Goal: Task Accomplishment & Management: Manage account settings

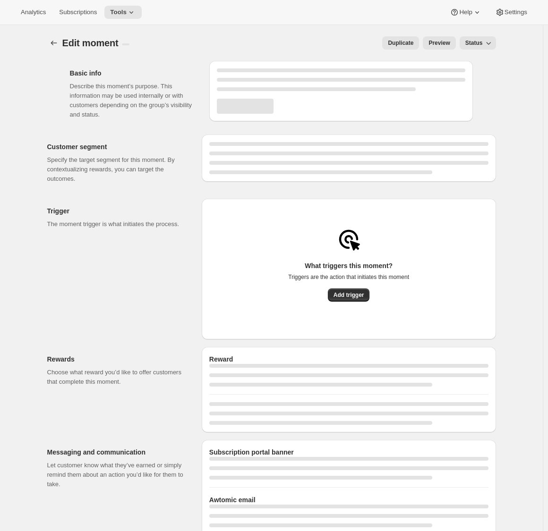
select select "FIXED_AMOUNT"
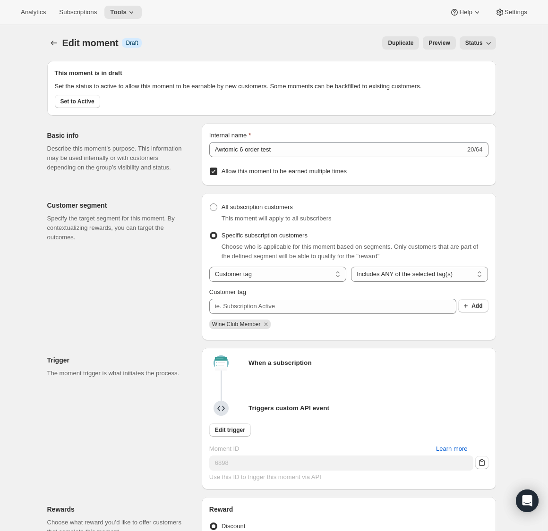
click at [170, 133] on div "Basic info Describe this moment’s purpose. This information may be used interna…" at bounding box center [120, 154] width 147 height 62
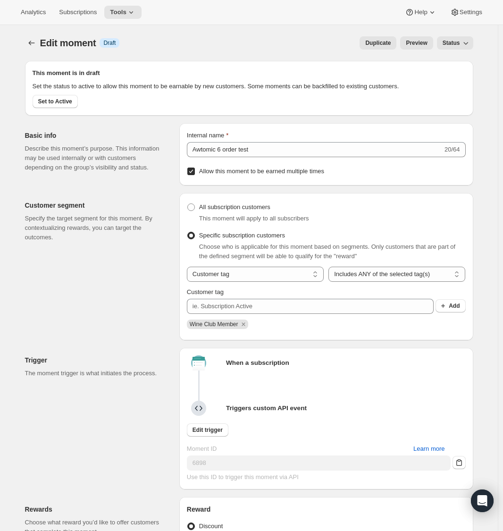
click at [223, 34] on div "Edit moment. This page is ready Edit moment Info Draft Duplicate Preview Status…" at bounding box center [249, 43] width 448 height 36
click at [64, 105] on span "Set to Active" at bounding box center [55, 102] width 34 height 8
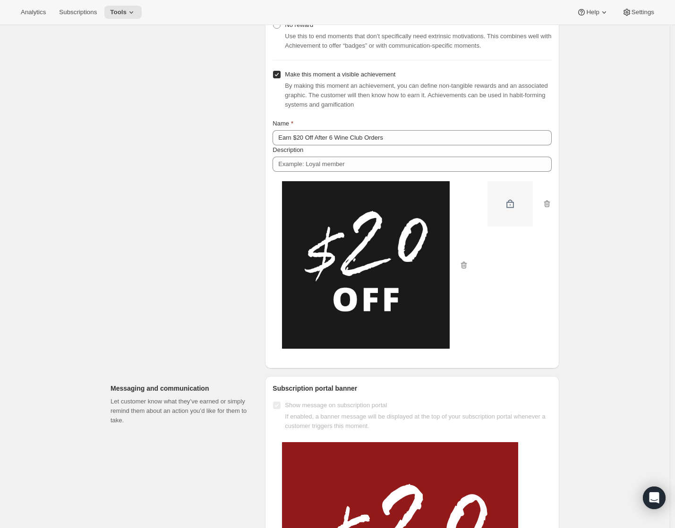
scroll to position [661, 0]
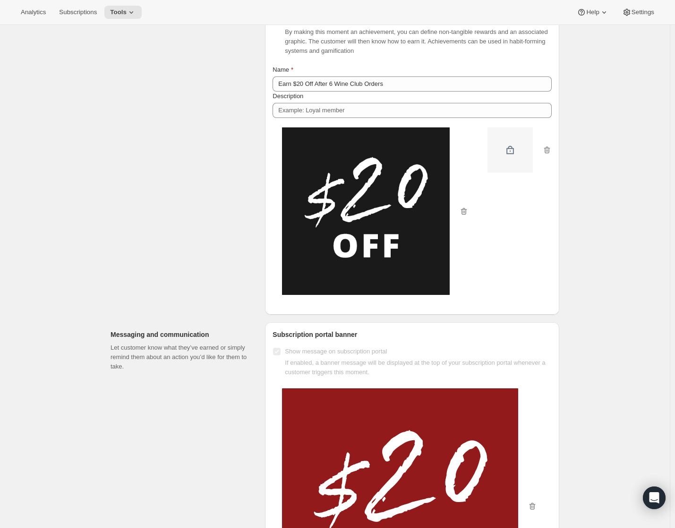
click at [511, 156] on img at bounding box center [509, 149] width 45 height 45
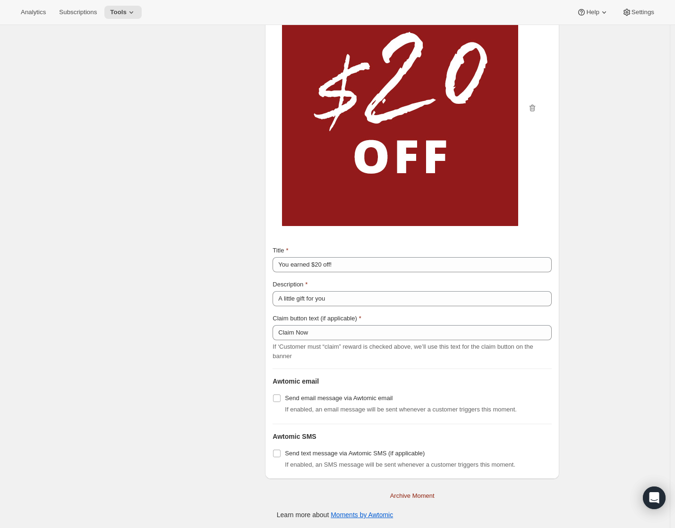
scroll to position [1063, 0]
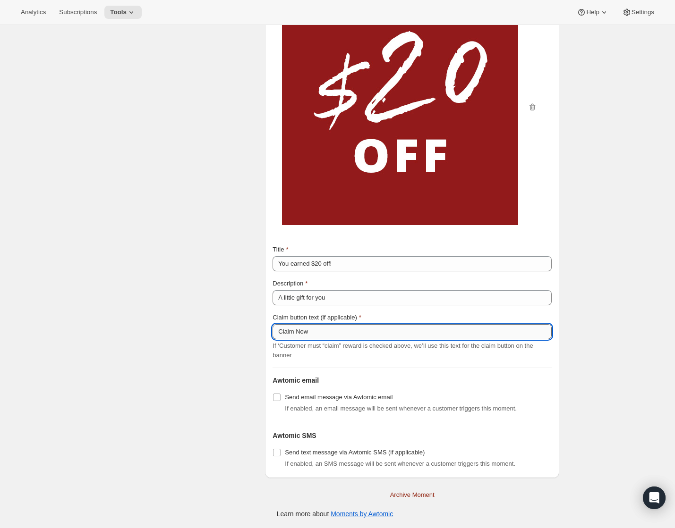
click at [413, 332] on input "Claim Now" at bounding box center [411, 331] width 279 height 15
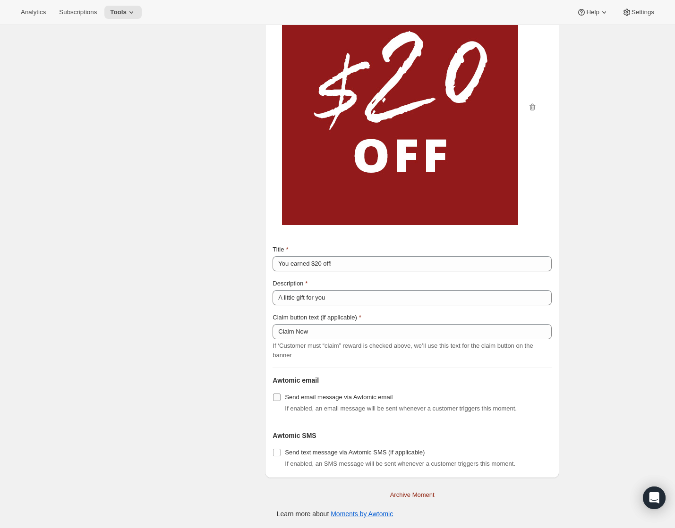
click at [283, 397] on label "Send email message via Awtomic email" at bounding box center [332, 397] width 120 height 13
click at [280, 397] on input "Send email message via Awtomic email" at bounding box center [277, 398] width 8 height 8
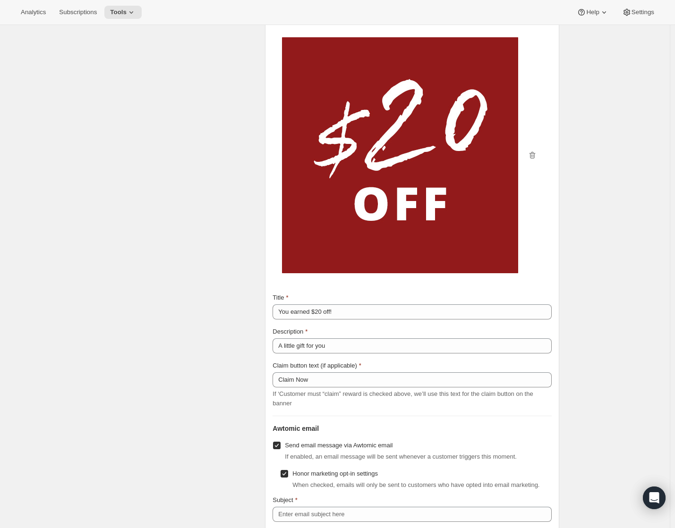
scroll to position [1157, 0]
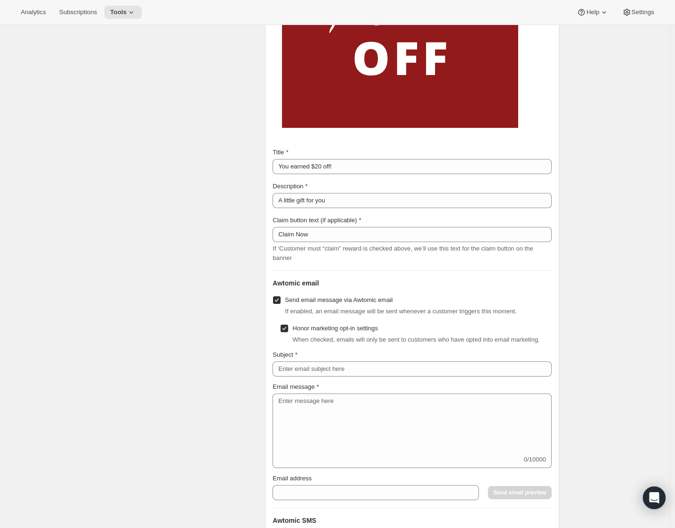
click at [280, 304] on input "Send email message via Awtomic email" at bounding box center [277, 300] width 8 height 8
checkbox input "false"
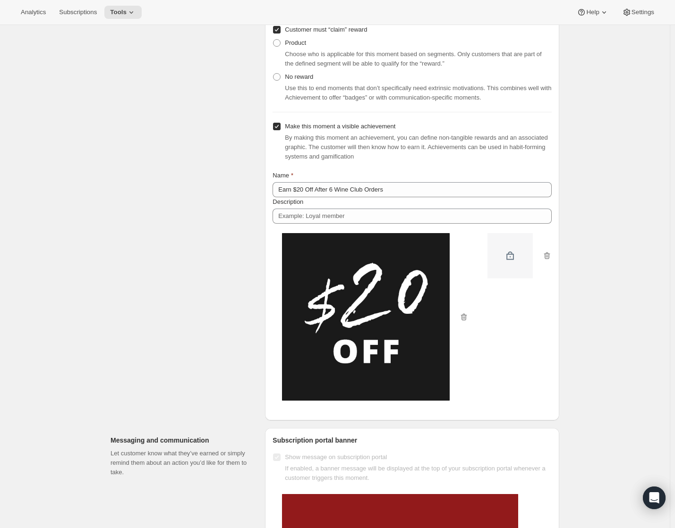
scroll to position [544, 0]
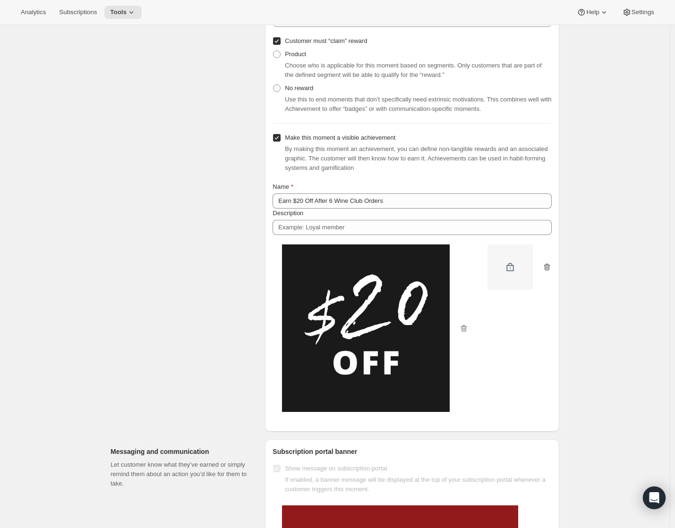
click at [549, 272] on icon "button" at bounding box center [546, 266] width 9 height 9
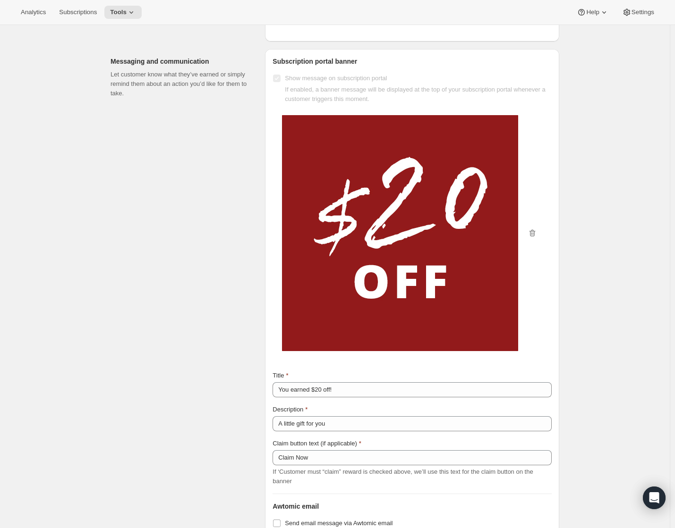
scroll to position [893, 0]
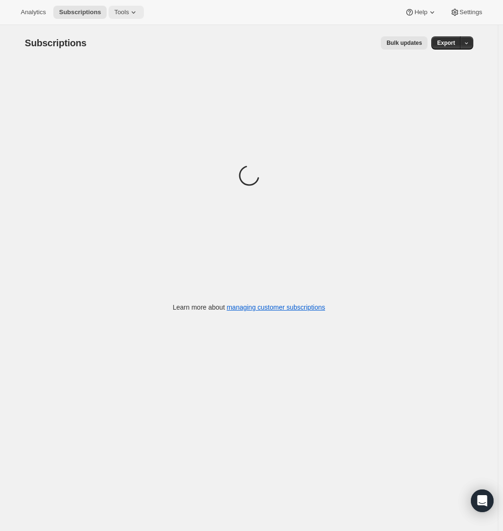
click at [136, 11] on icon at bounding box center [133, 12] width 9 height 9
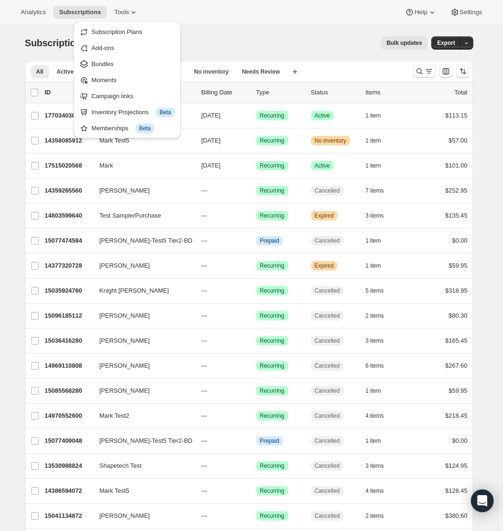
click at [231, 38] on div "Bulk updates" at bounding box center [263, 42] width 330 height 13
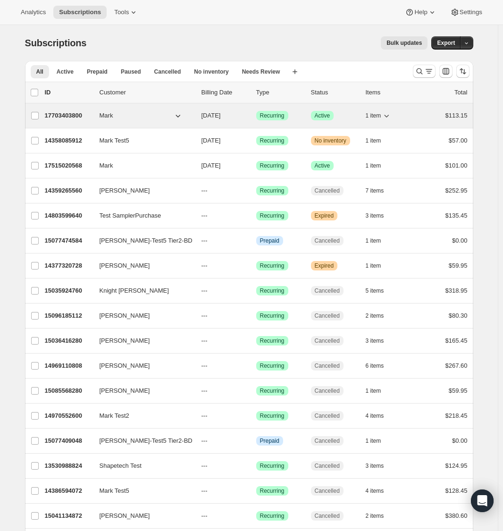
click at [66, 112] on p "17703403800" at bounding box center [68, 115] width 47 height 9
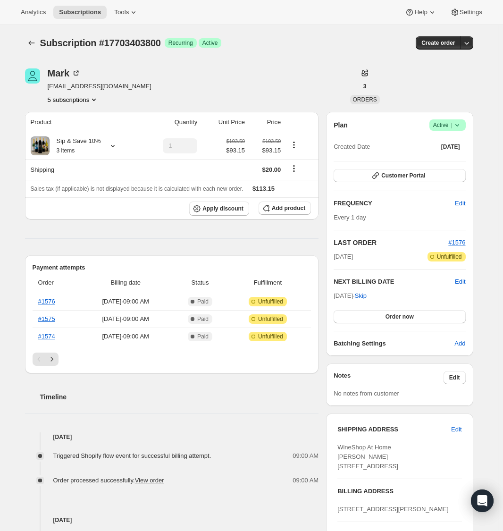
click at [476, 44] on div "Subscription #17703403800. This page is ready Subscription #17703403800 Success…" at bounding box center [249, 450] width 471 height 850
click at [408, 178] on span "Customer Portal" at bounding box center [403, 176] width 44 height 8
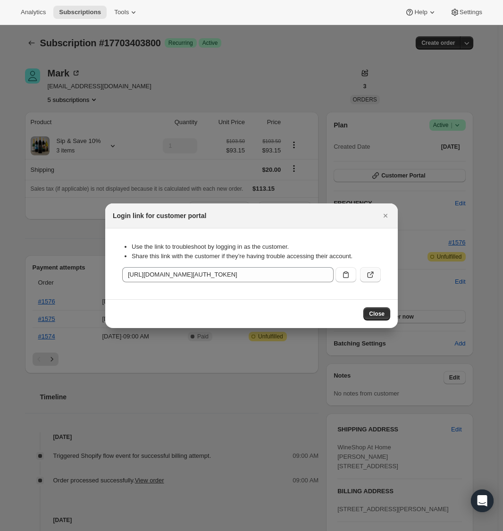
click at [370, 273] on icon ":rc2:" at bounding box center [370, 274] width 9 height 9
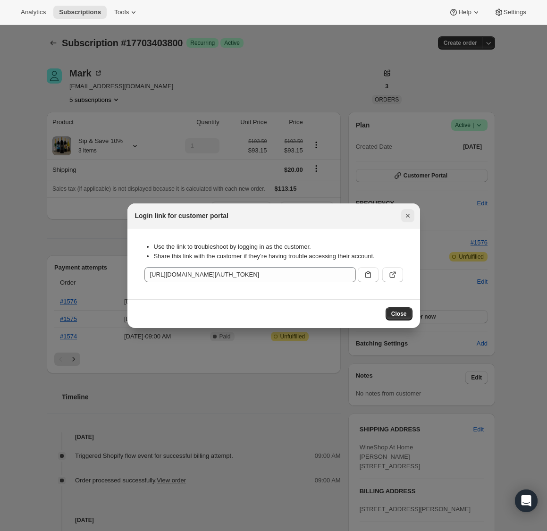
click at [413, 220] on button "Close" at bounding box center [407, 215] width 13 height 13
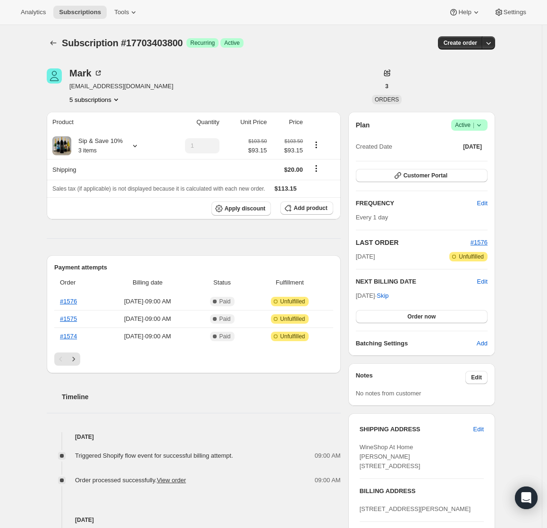
click at [283, 79] on div "Mark mdensmore@wineshopathome.com 5 subscriptions" at bounding box center [204, 86] width 314 height 36
click at [76, 363] on button "Next" at bounding box center [73, 359] width 13 height 13
click at [76, 361] on icon "Next" at bounding box center [73, 358] width 9 height 9
click at [129, 388] on div "Timeline" at bounding box center [194, 387] width 294 height 28
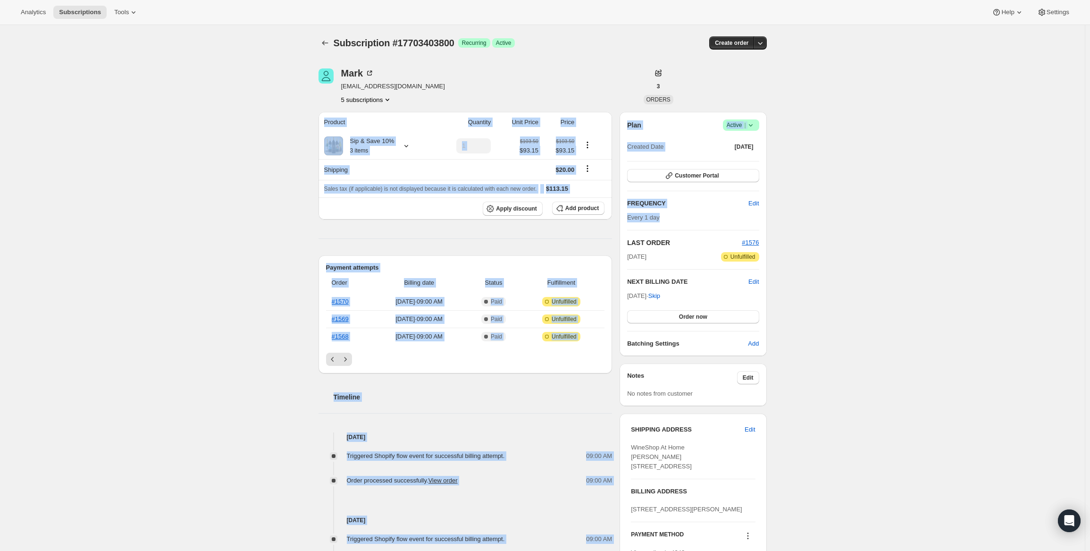
drag, startPoint x: 647, startPoint y: 219, endPoint x: 646, endPoint y: 198, distance: 20.3
click at [507, 203] on div "Mark mdensmore@wineshopathome.com 5 subscriptions 3 ORDERS Product Quantity Uni…" at bounding box center [539, 449] width 456 height 793
click at [507, 196] on div "Subscription #17703403800. This page is ready Subscription #17703403800 Success…" at bounding box center [542, 450] width 1085 height 850
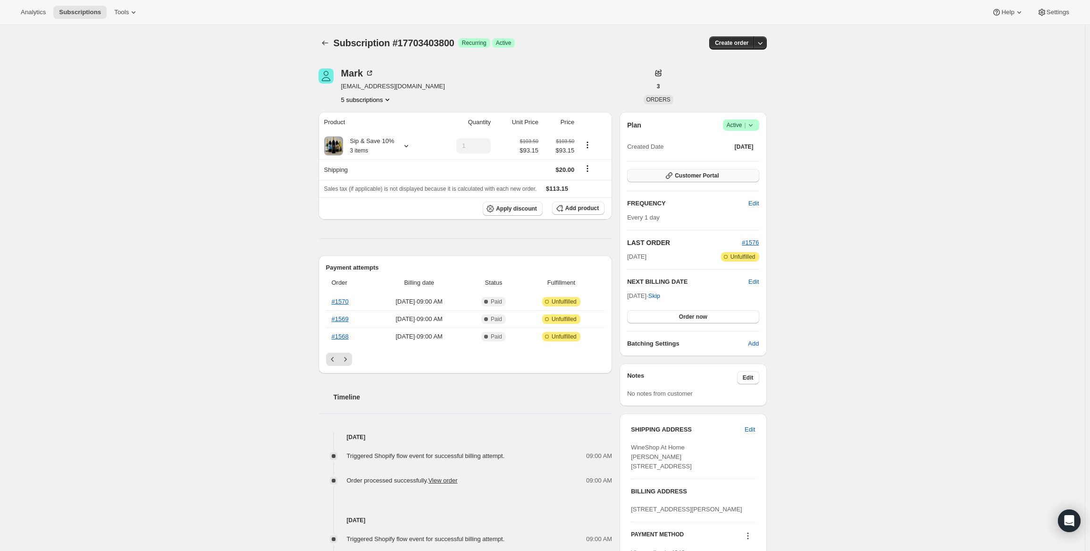
click at [507, 177] on button "Customer Portal" at bounding box center [693, 175] width 132 height 13
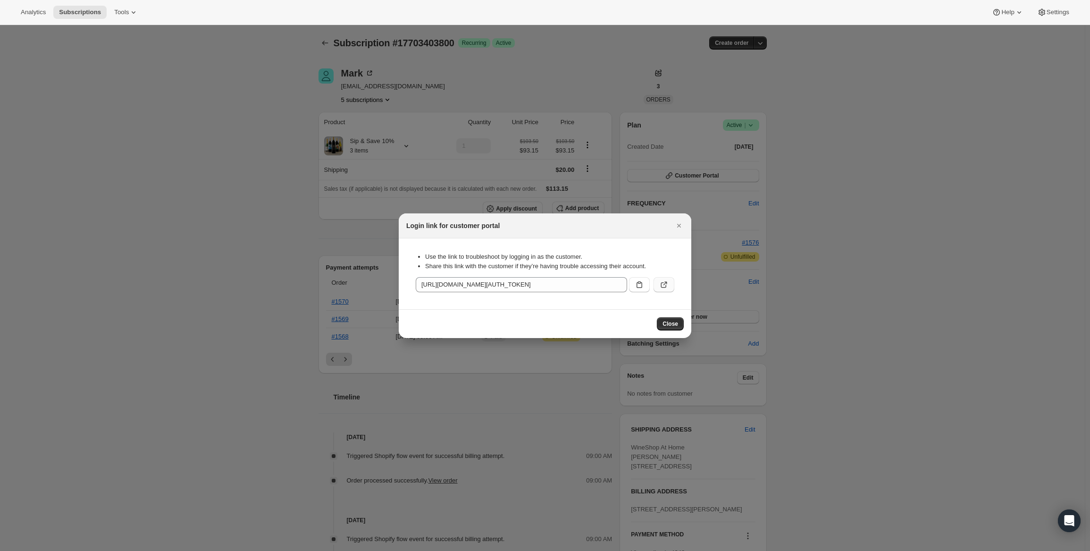
click at [507, 285] on button ":rc2:" at bounding box center [664, 284] width 21 height 15
click at [507, 228] on icon "Close" at bounding box center [679, 225] width 9 height 9
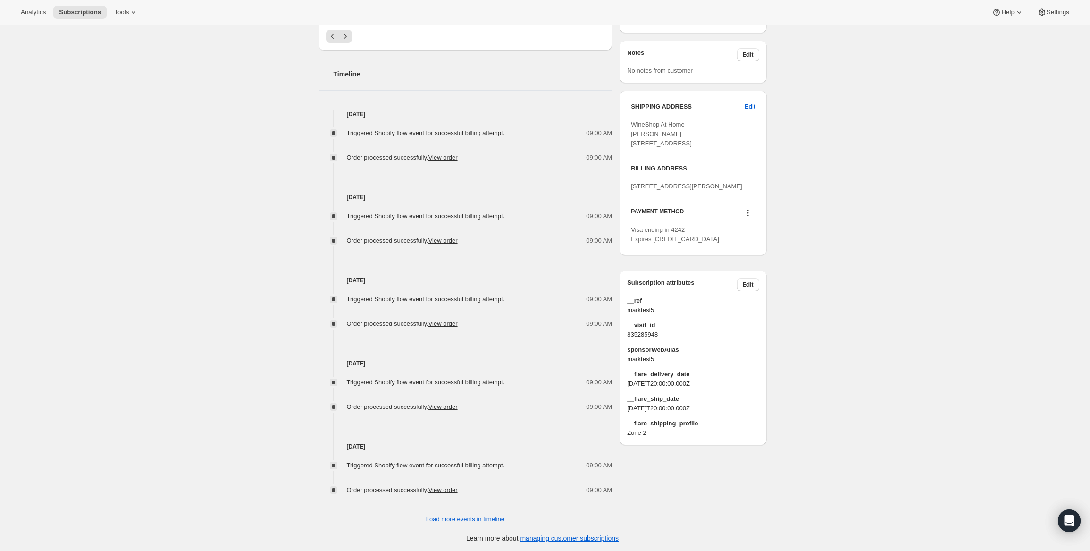
scroll to position [323, 0]
click at [500, 518] on span "Load more events in timeline" at bounding box center [465, 519] width 78 height 9
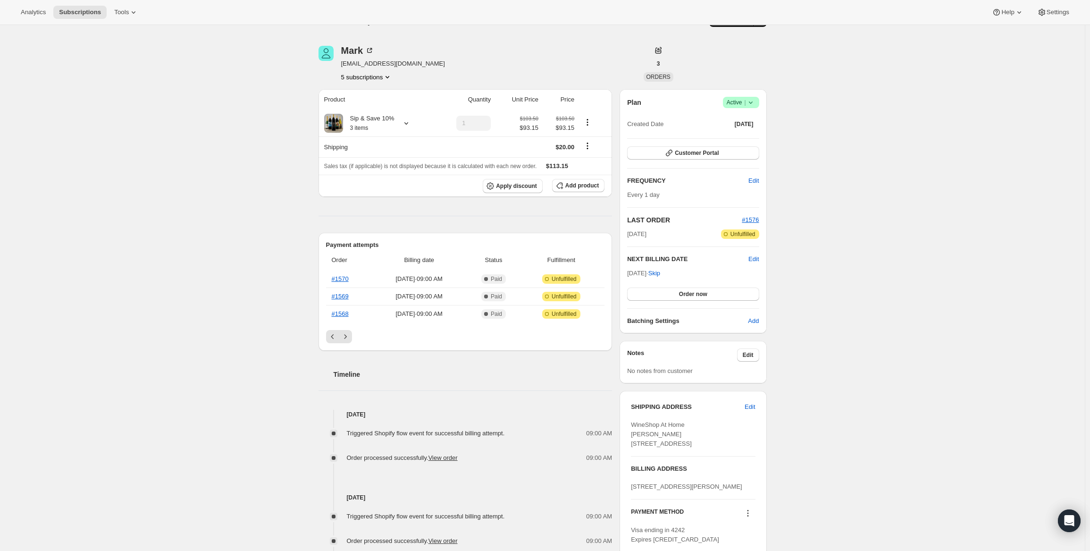
scroll to position [0, 0]
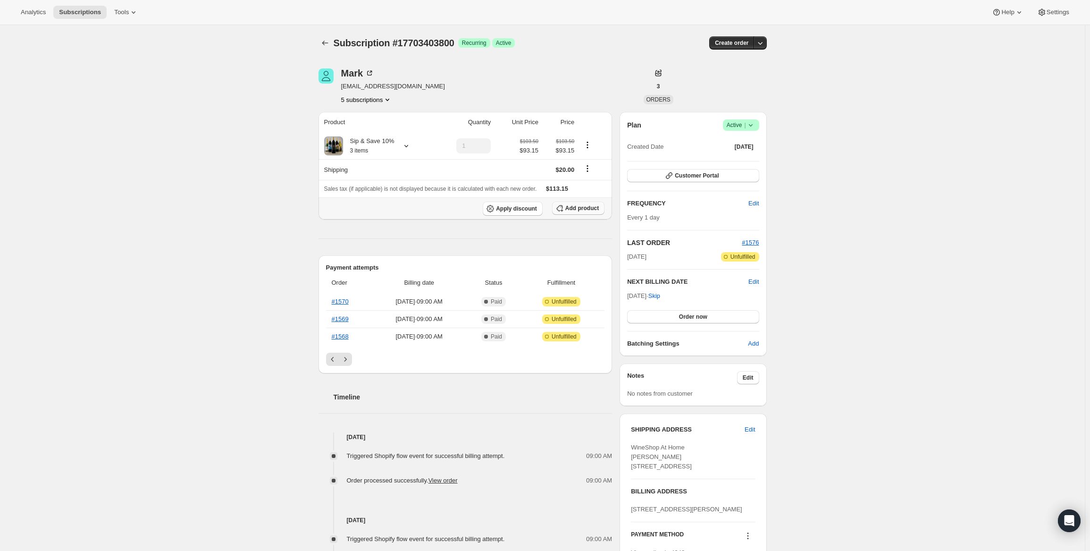
click at [507, 213] on button "Add product" at bounding box center [578, 208] width 52 height 13
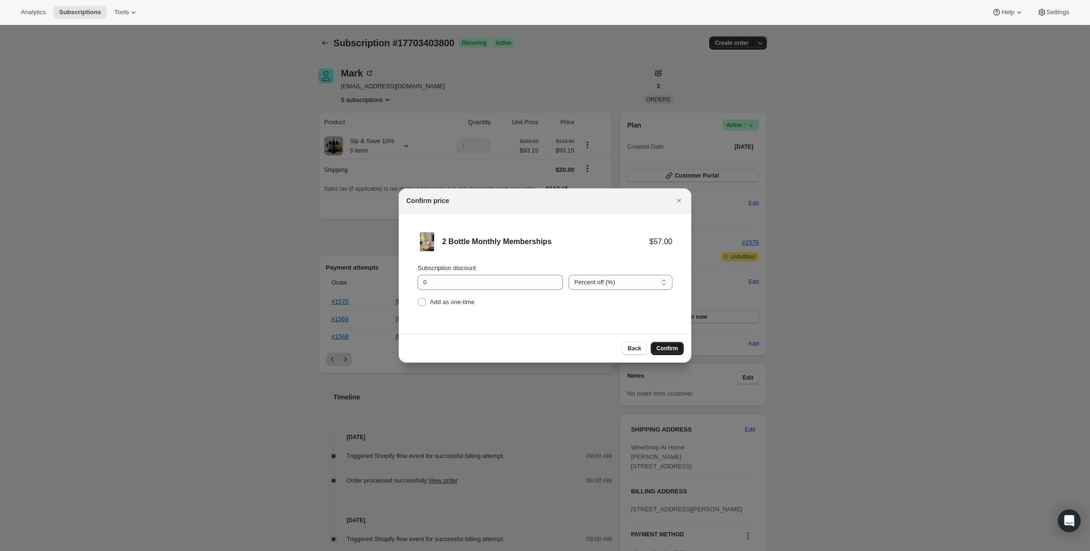
click at [507, 345] on span "Confirm" at bounding box center [668, 349] width 22 height 8
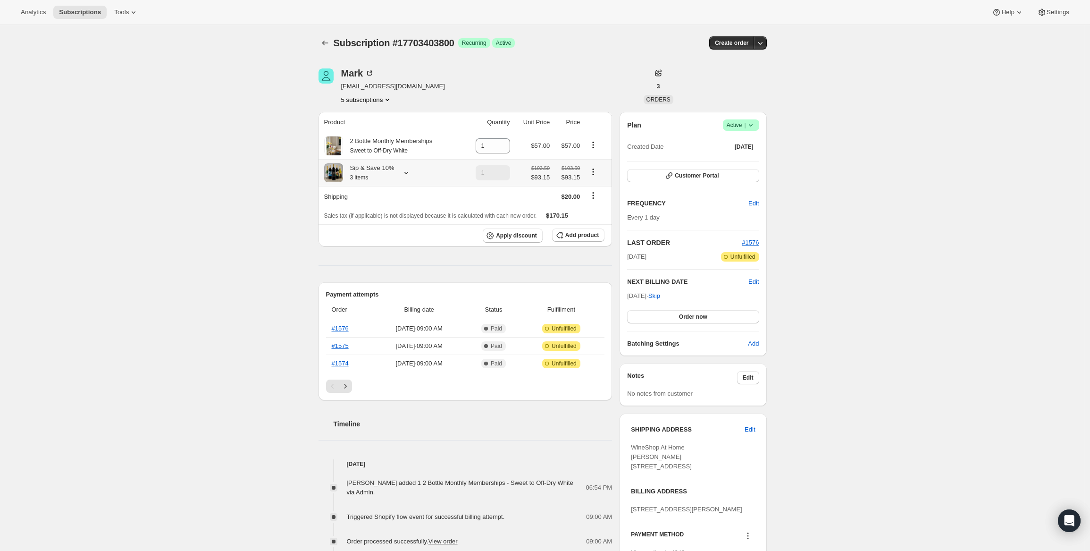
click at [507, 173] on icon "Product actions" at bounding box center [593, 171] width 9 height 9
click at [507, 180] on div "Edit box" at bounding box center [597, 189] width 34 height 21
click at [507, 190] on span "Edit box" at bounding box center [596, 189] width 22 height 7
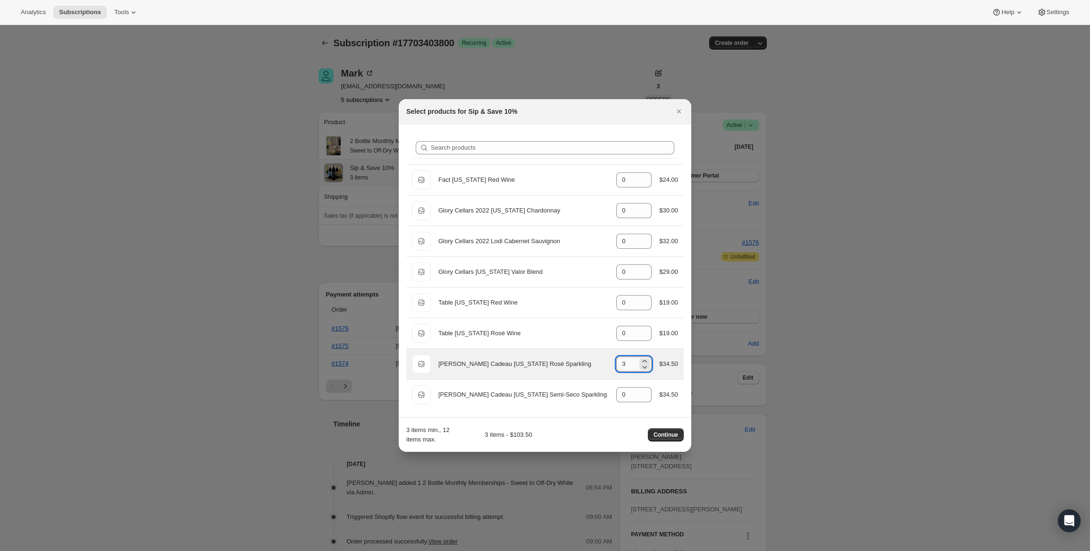
click at [507, 363] on input "3" at bounding box center [626, 363] width 21 height 15
type input "0"
click at [507, 439] on div "Continue" at bounding box center [666, 434] width 36 height 13
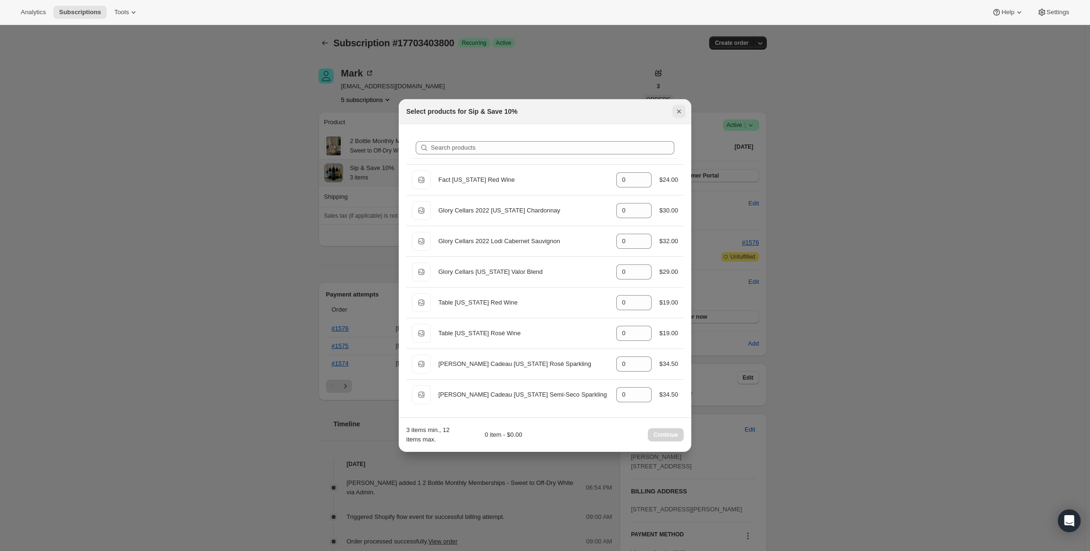
click at [507, 111] on icon "Close" at bounding box center [679, 111] width 9 height 9
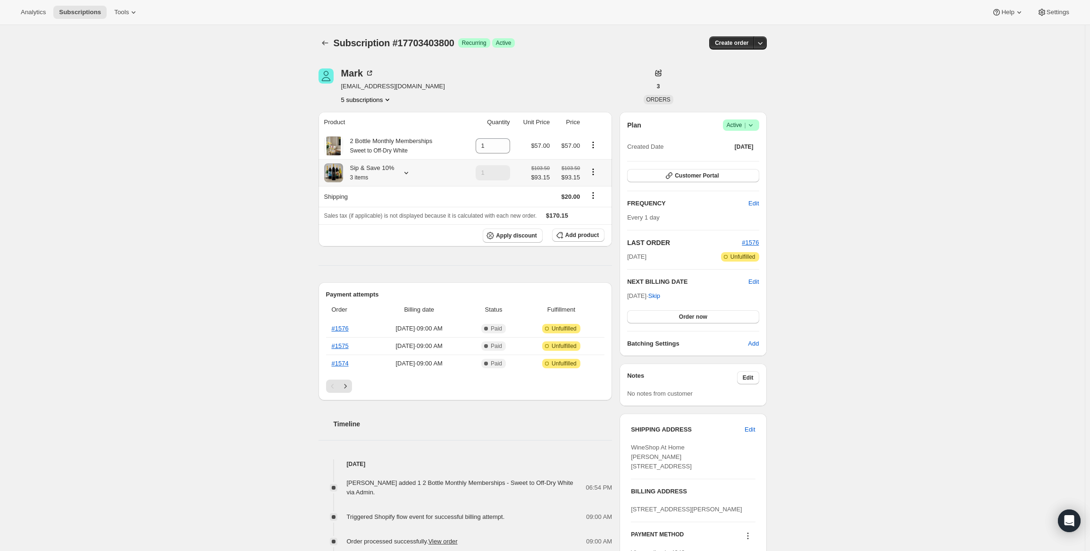
click at [507, 120] on div "Subscription #17703403800. This page is ready Subscription #17703403800 Success…" at bounding box center [542, 480] width 1085 height 911
click at [507, 202] on span "Edit" at bounding box center [754, 203] width 10 height 9
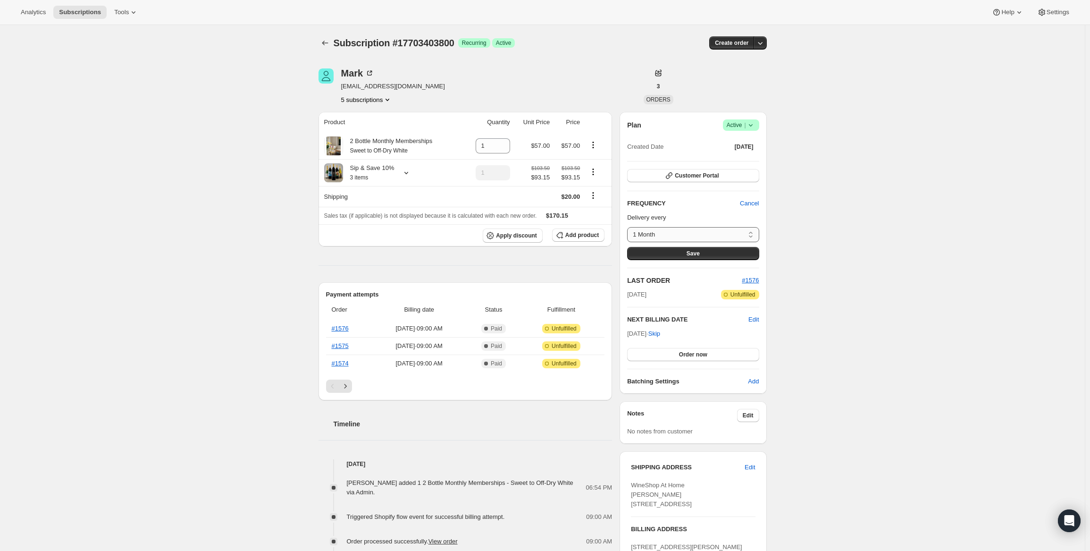
click at [507, 239] on select "1 Month Quarterly Custom..." at bounding box center [693, 234] width 132 height 15
click at [507, 218] on div "Subscription #17703403800. This page is ready Subscription #17703403800 Success…" at bounding box center [542, 480] width 1085 height 911
drag, startPoint x: 451, startPoint y: 86, endPoint x: 343, endPoint y: 89, distance: 107.7
click at [343, 89] on div "Mark mdensmore@wineshopathome.com 5 subscriptions" at bounding box center [476, 86] width 314 height 36
click at [473, 90] on div "Mark mdensmore@wineshopathome.com 5 subscriptions" at bounding box center [476, 86] width 314 height 36
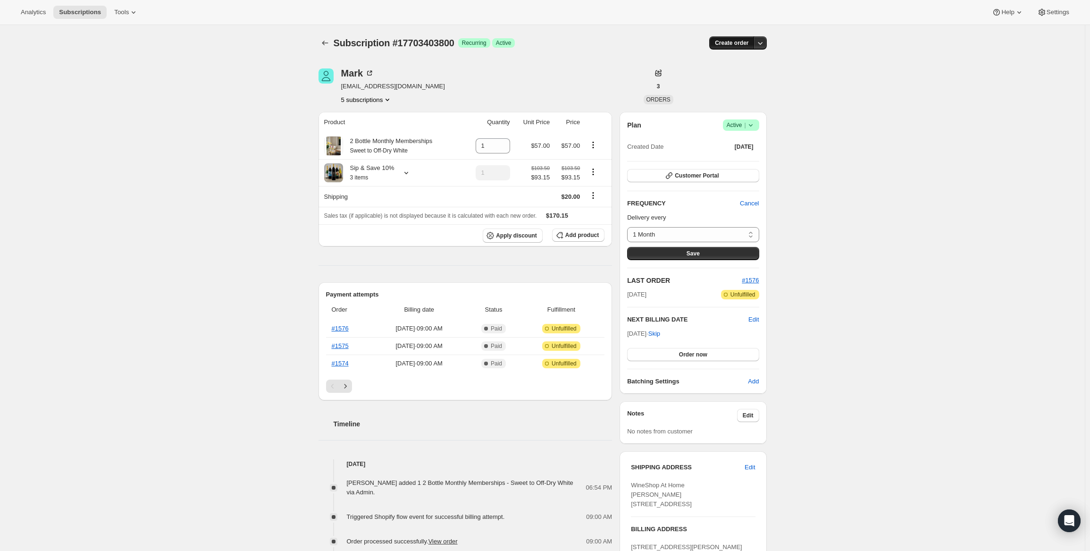
click at [507, 41] on span "Create order" at bounding box center [732, 43] width 34 height 8
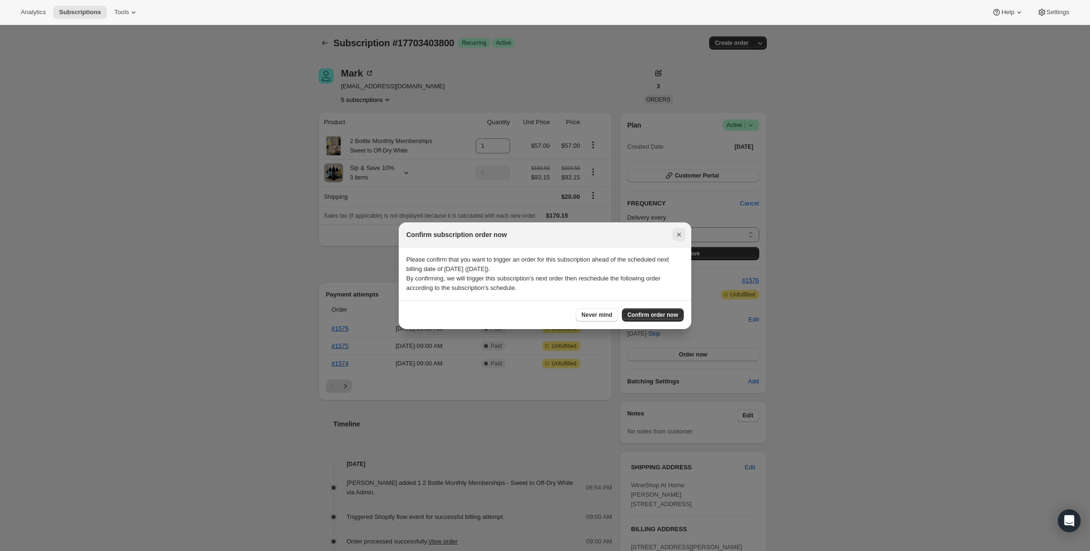
click at [507, 237] on icon "Close" at bounding box center [679, 234] width 9 height 9
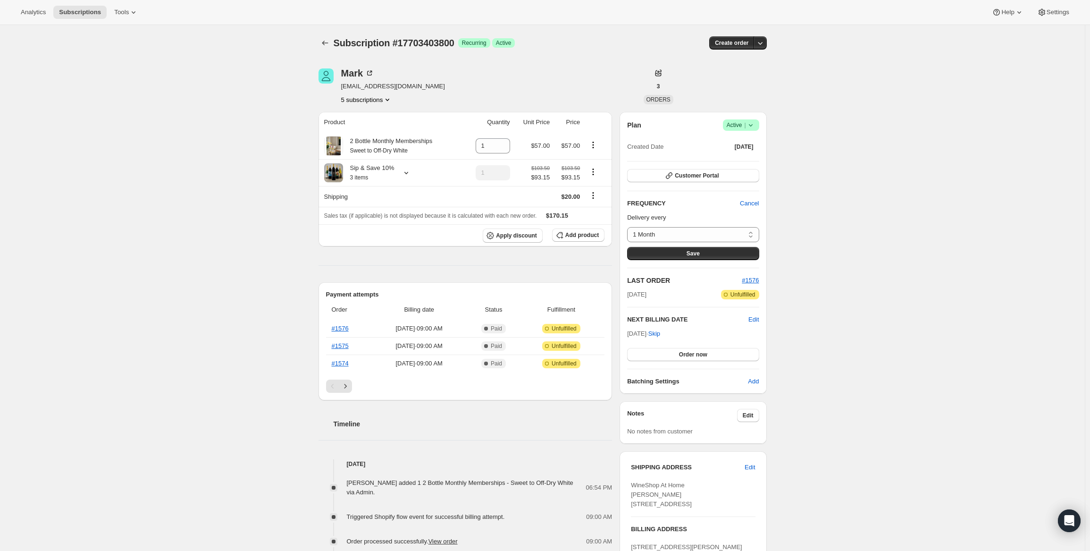
click at [469, 42] on div "Subscription #17703403800 Success Recurring Success Active" at bounding box center [470, 42] width 273 height 13
drag, startPoint x: 462, startPoint y: 42, endPoint x: 397, endPoint y: 41, distance: 65.1
click at [397, 41] on span "Subscription #17703403800" at bounding box center [394, 43] width 121 height 10
click at [395, 64] on div "Mark mdensmore@wineshopathome.com 5 subscriptions 3 ORDERS Product Quantity Uni…" at bounding box center [539, 480] width 456 height 854
drag, startPoint x: 338, startPoint y: 86, endPoint x: 453, endPoint y: 87, distance: 114.7
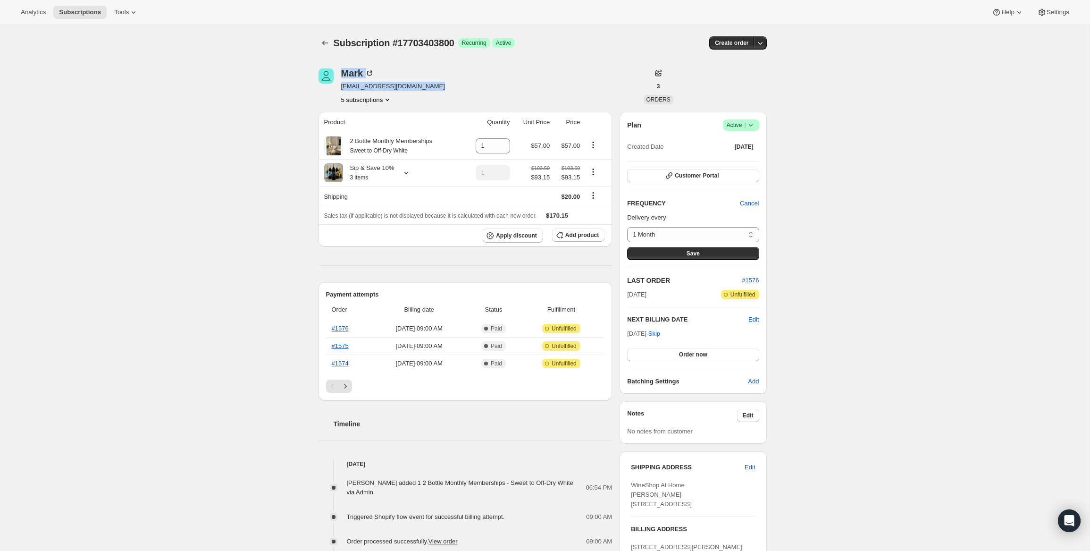
click at [453, 87] on div "Mark mdensmore@wineshopathome.com 5 subscriptions" at bounding box center [476, 86] width 314 height 36
click at [477, 69] on div "Mark mdensmore@wineshopathome.com 5 subscriptions" at bounding box center [476, 86] width 314 height 36
click at [507, 41] on icon "button" at bounding box center [760, 42] width 9 height 9
click at [507, 84] on div "Subscription #17703403800. This page is ready Subscription #17703403800 Success…" at bounding box center [542, 480] width 1085 height 911
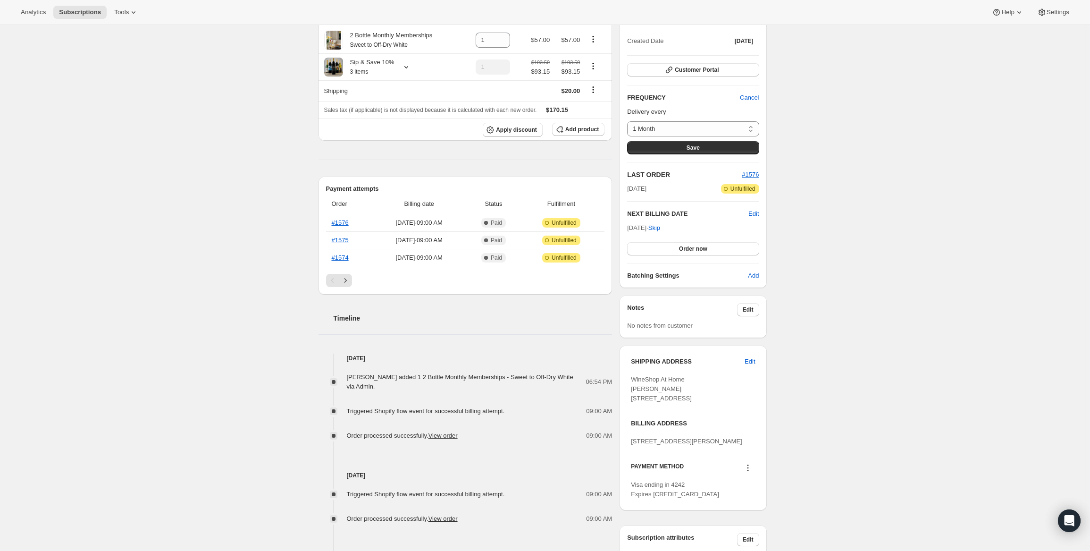
scroll to position [142, 0]
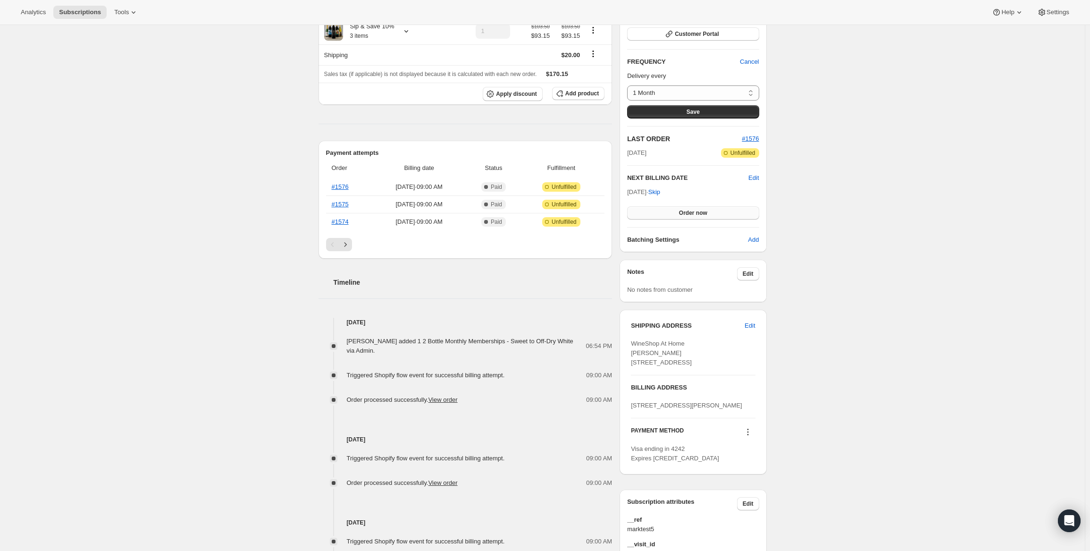
click at [507, 211] on span "Order now" at bounding box center [693, 213] width 28 height 8
click at [507, 212] on span "Click to confirm" at bounding box center [693, 213] width 43 height 8
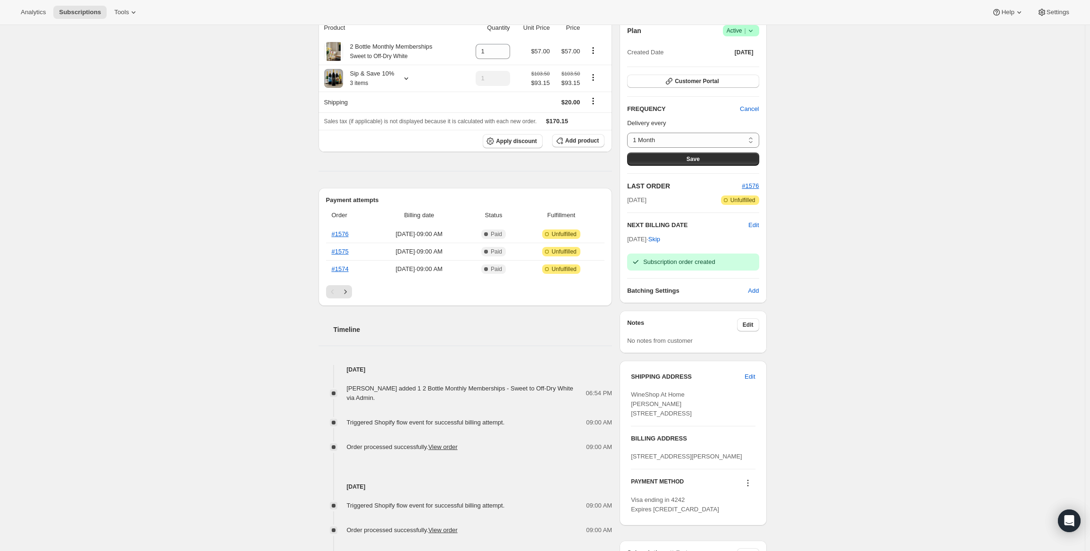
scroll to position [47, 0]
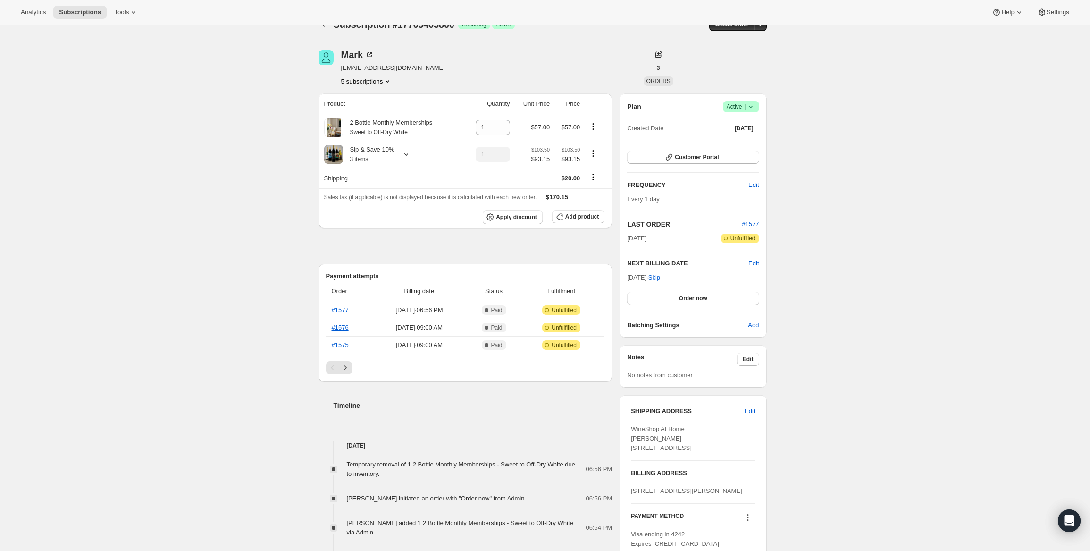
scroll to position [47, 0]
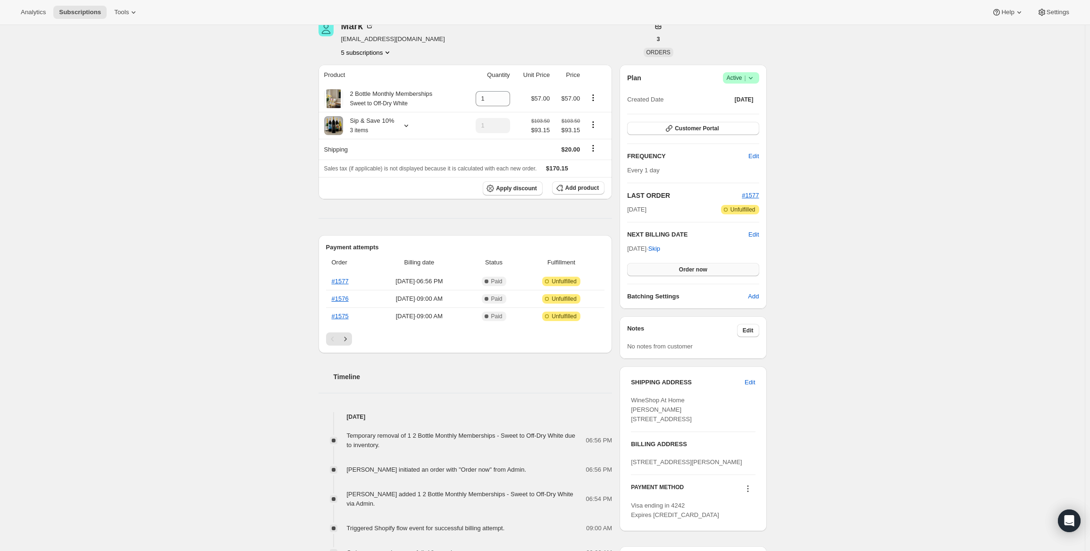
click at [703, 269] on span "Order now" at bounding box center [693, 270] width 28 height 8
click at [703, 269] on span "Click to confirm" at bounding box center [693, 270] width 43 height 8
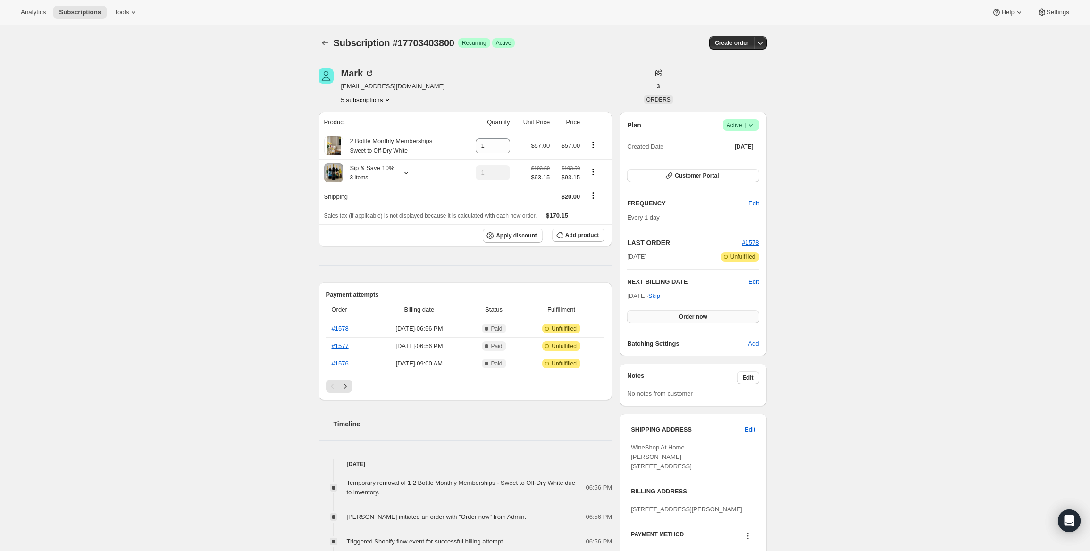
click at [716, 318] on button "Order now" at bounding box center [693, 316] width 132 height 13
click at [715, 318] on span "Click to confirm" at bounding box center [693, 317] width 43 height 8
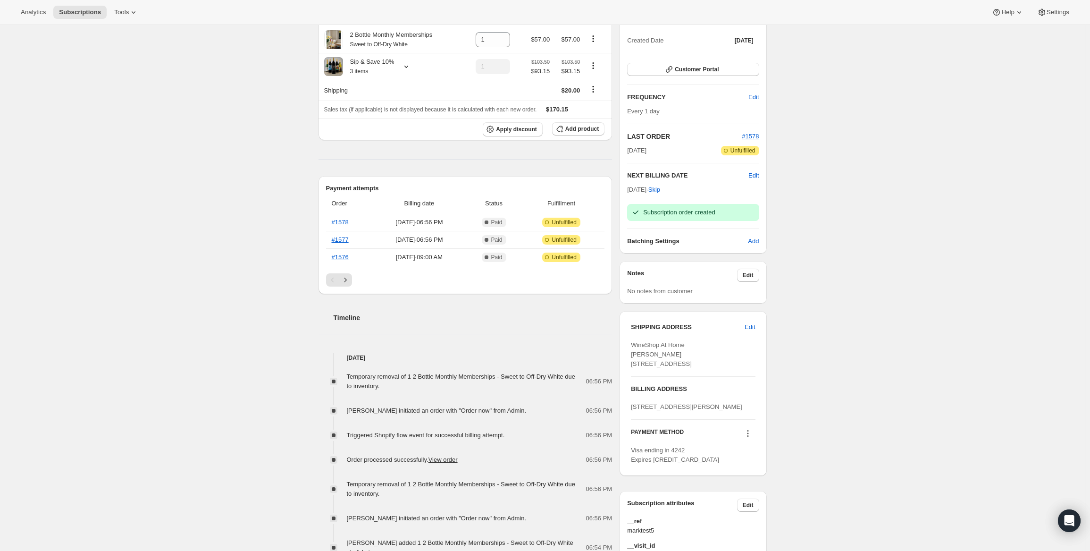
scroll to position [94, 0]
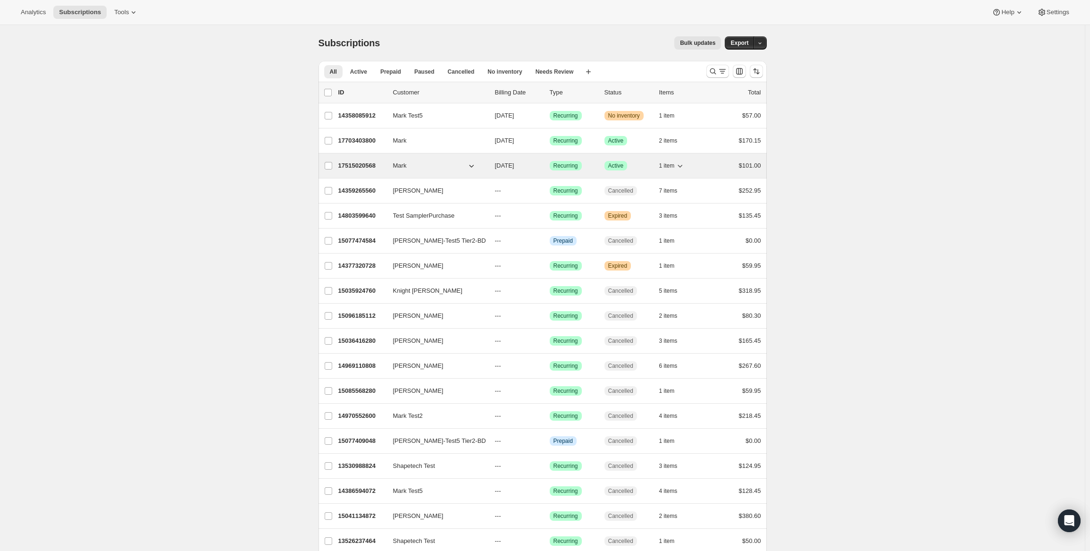
click at [362, 161] on p "17515020568" at bounding box center [361, 165] width 47 height 9
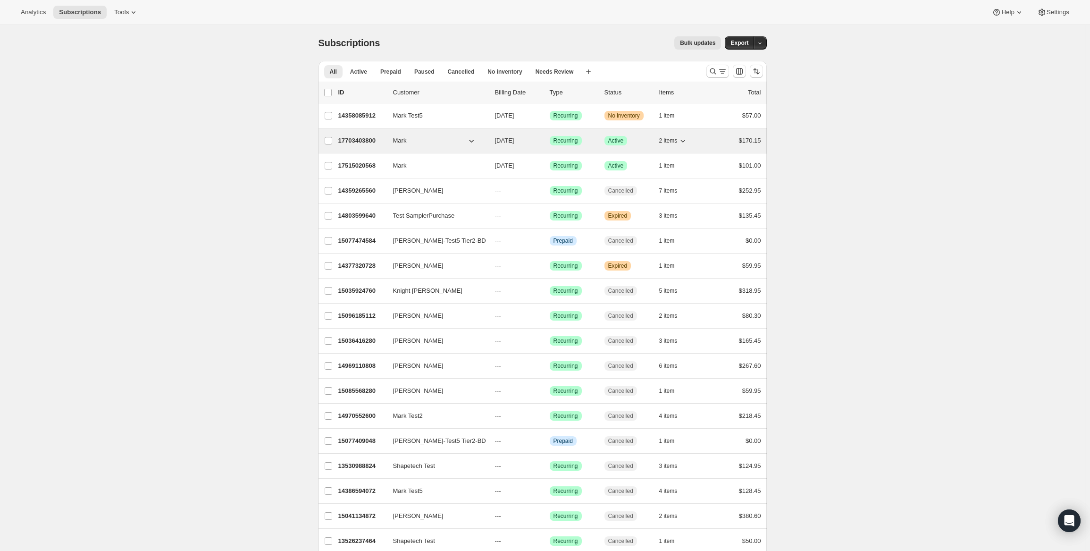
click at [359, 140] on p "17703403800" at bounding box center [361, 140] width 47 height 9
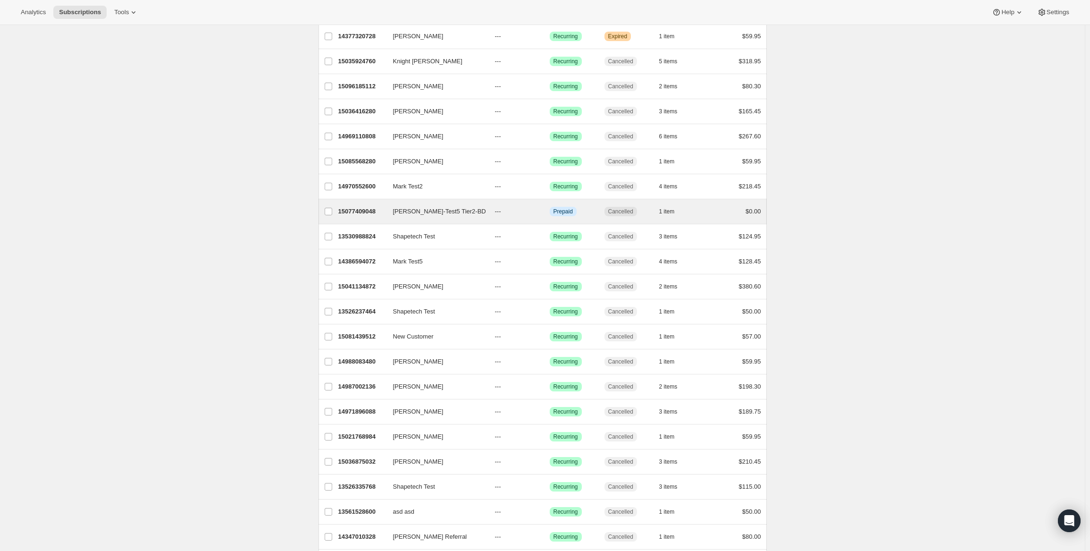
scroll to position [236, 0]
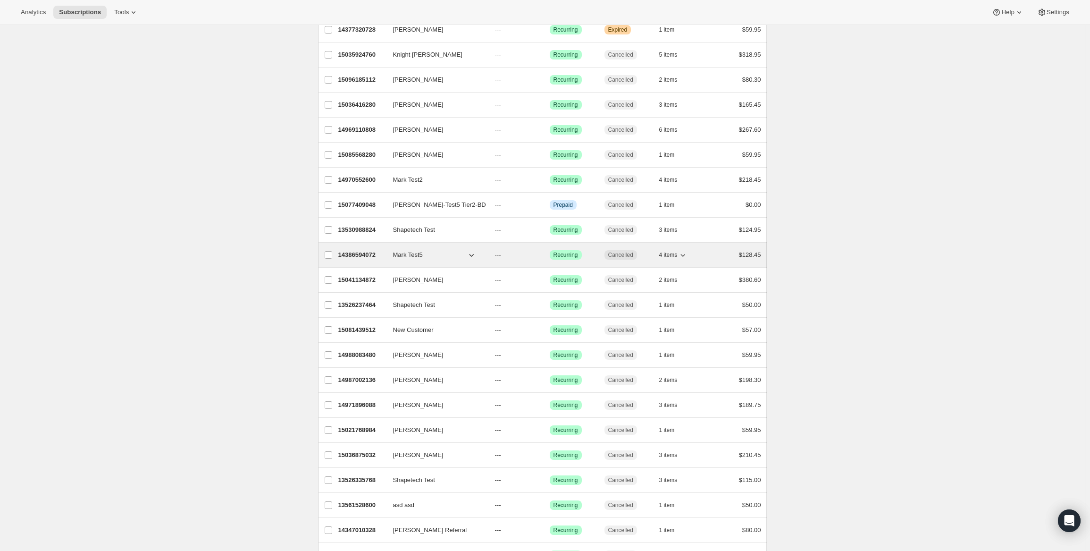
click at [367, 250] on p "14386594072" at bounding box center [361, 254] width 47 height 9
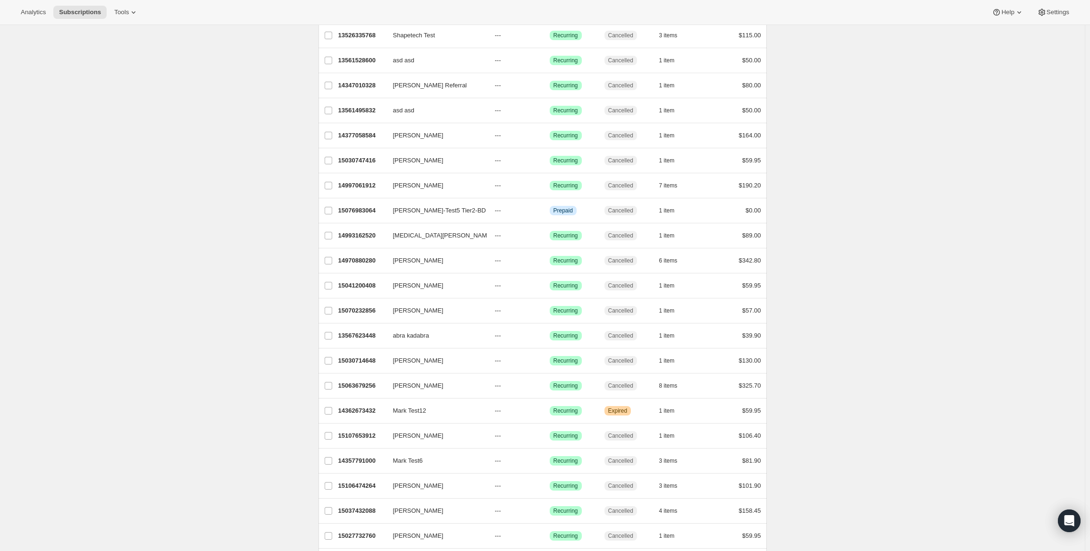
scroll to position [802, 0]
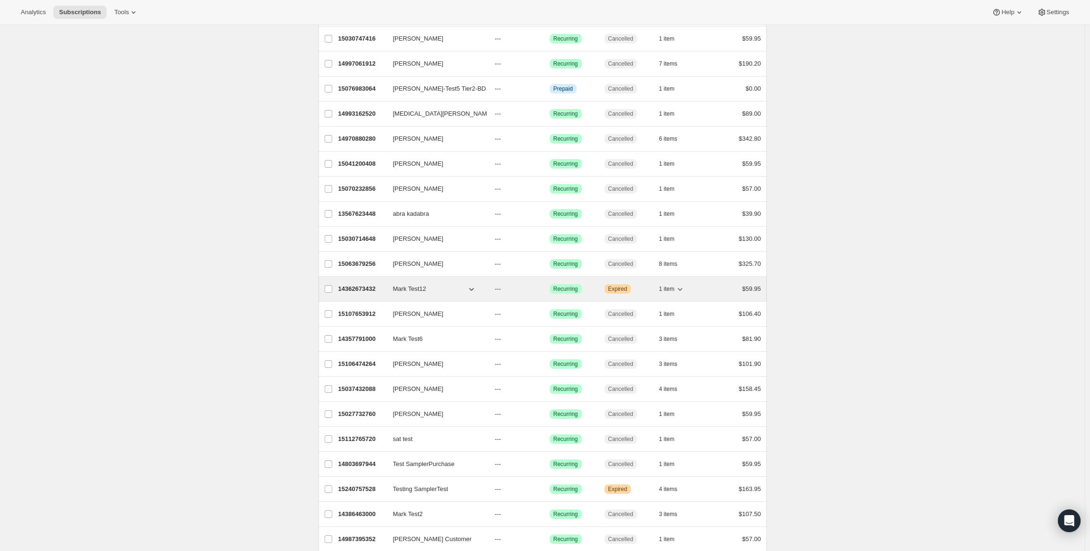
click at [365, 284] on p "14362673432" at bounding box center [361, 288] width 47 height 9
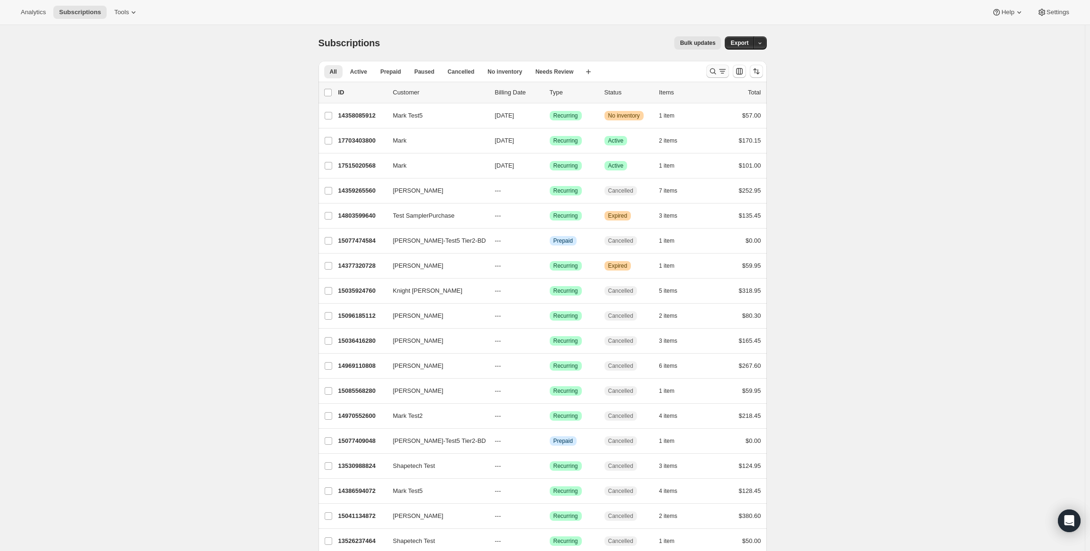
click at [715, 73] on icon "Search and filter results" at bounding box center [713, 71] width 9 height 9
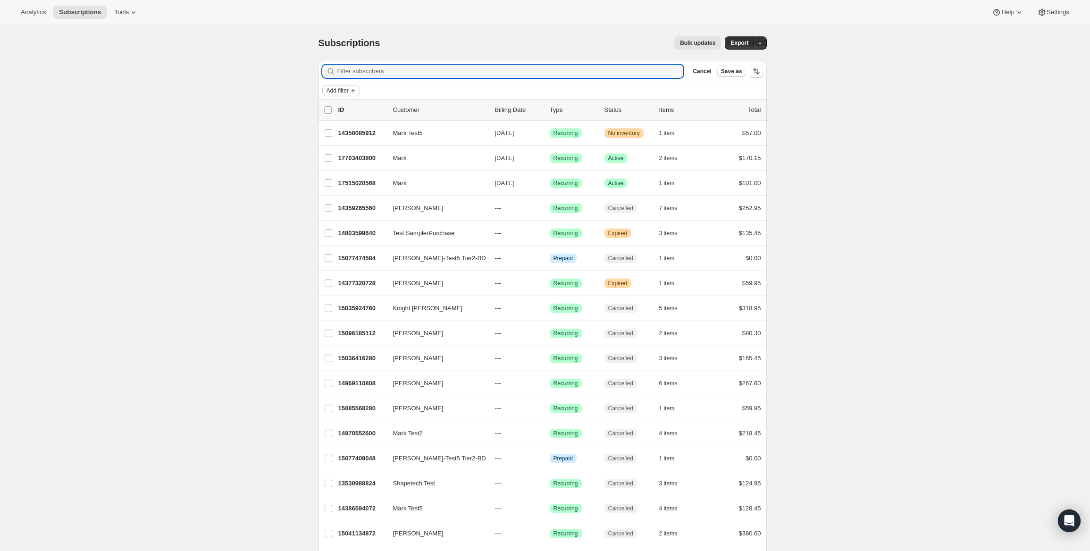
click at [349, 87] on span "Add filter" at bounding box center [338, 91] width 22 height 8
click at [372, 74] on input "Filter subscribers" at bounding box center [511, 71] width 346 height 13
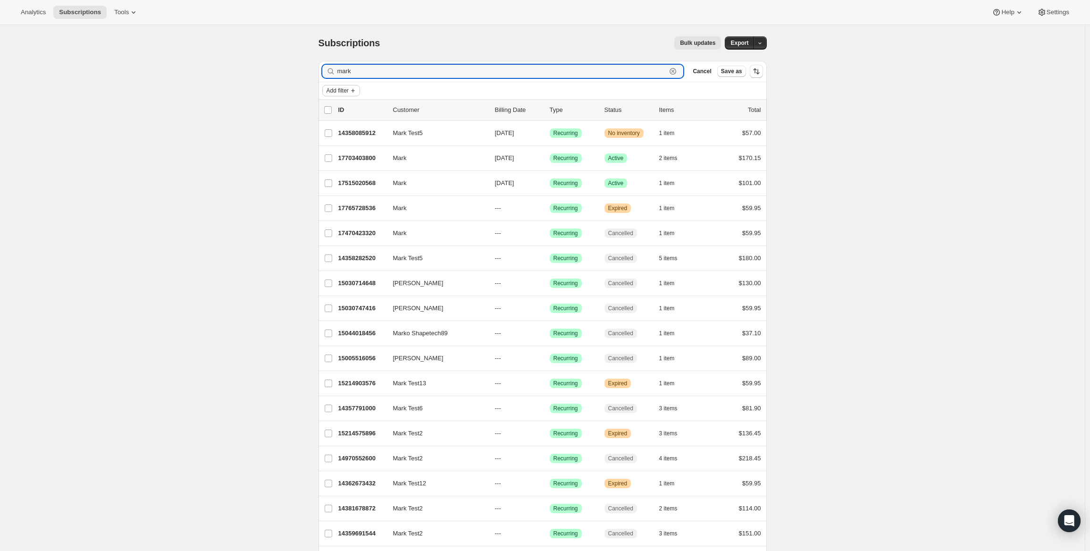
type input "mark"
click at [354, 91] on button "Add filter" at bounding box center [341, 90] width 38 height 11
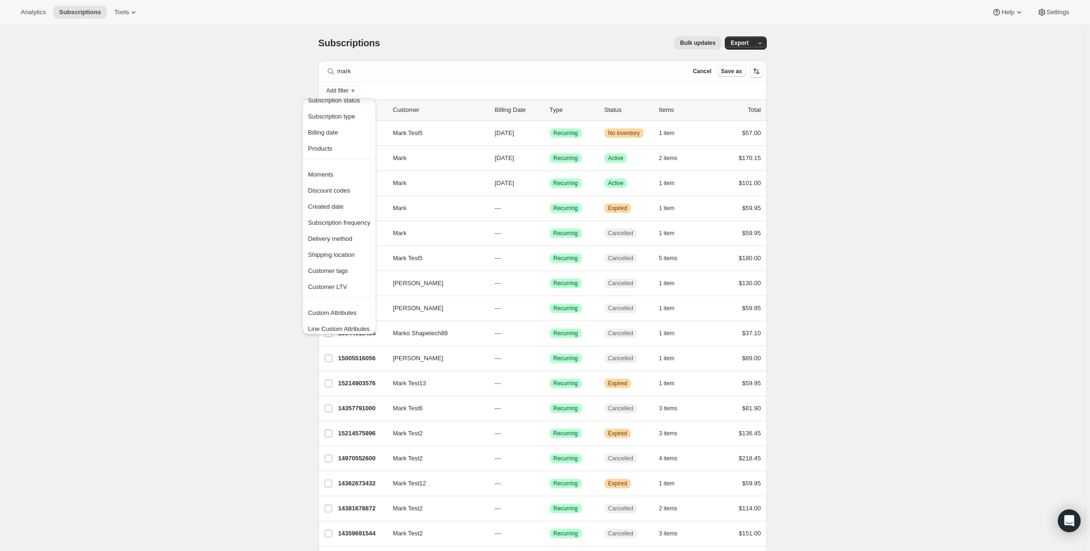
scroll to position [18, 0]
click at [353, 146] on span "Products" at bounding box center [339, 144] width 62 height 9
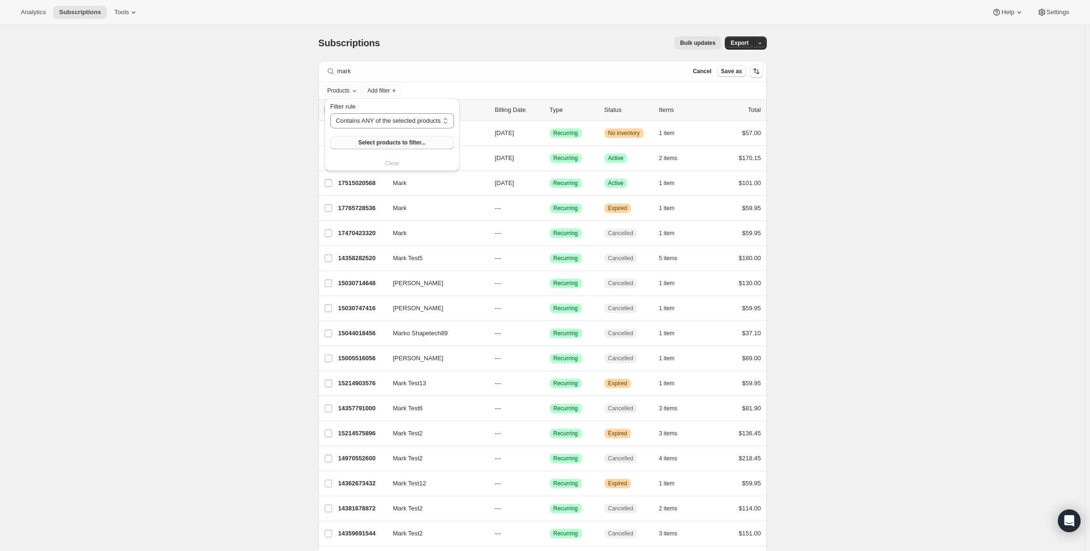
click at [395, 143] on span "Select products to filter..." at bounding box center [392, 143] width 68 height 8
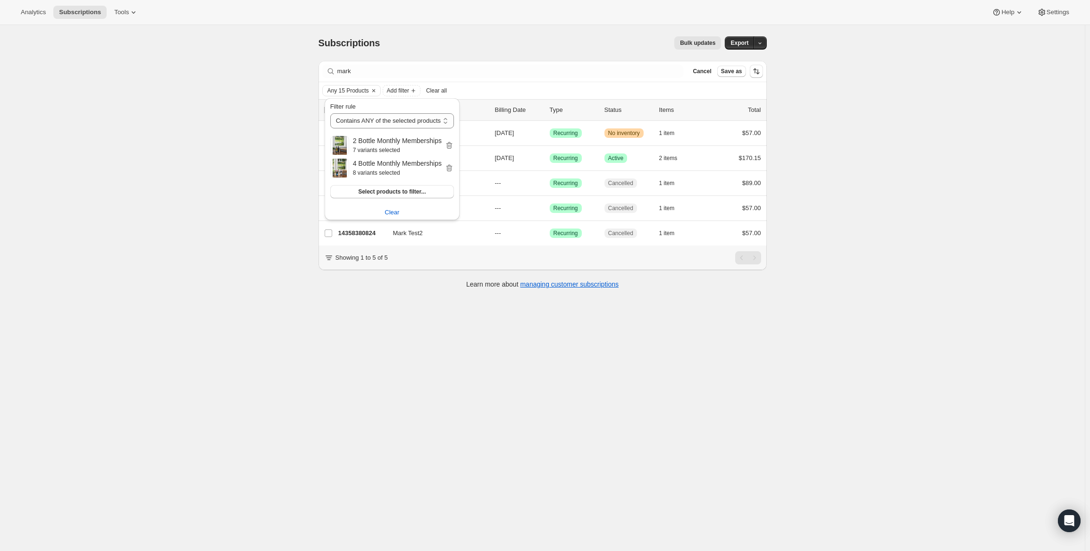
drag, startPoint x: 895, startPoint y: 144, endPoint x: 888, endPoint y: 145, distance: 7.1
click at [894, 145] on div "Subscriptions. This page is ready Subscriptions Bulk updates More actions Bulk …" at bounding box center [542, 300] width 1085 height 551
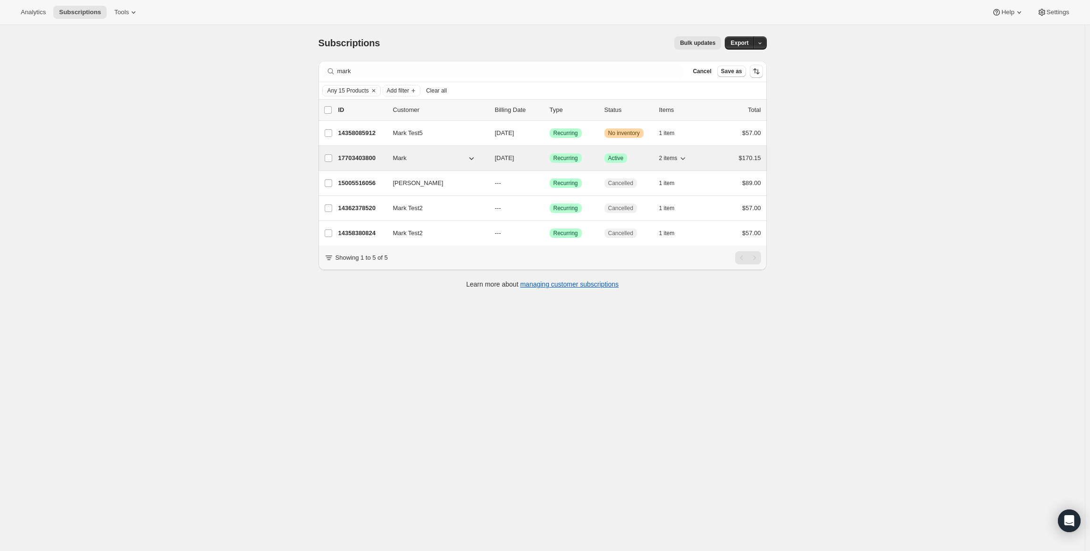
click at [363, 160] on p "17703403800" at bounding box center [361, 157] width 47 height 9
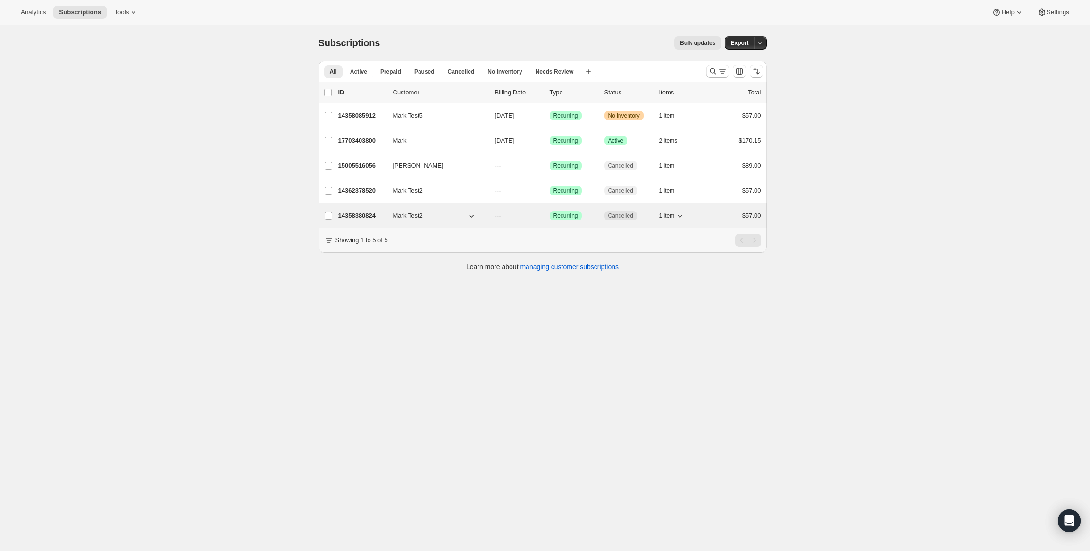
click at [361, 212] on p "14358380824" at bounding box center [361, 215] width 47 height 9
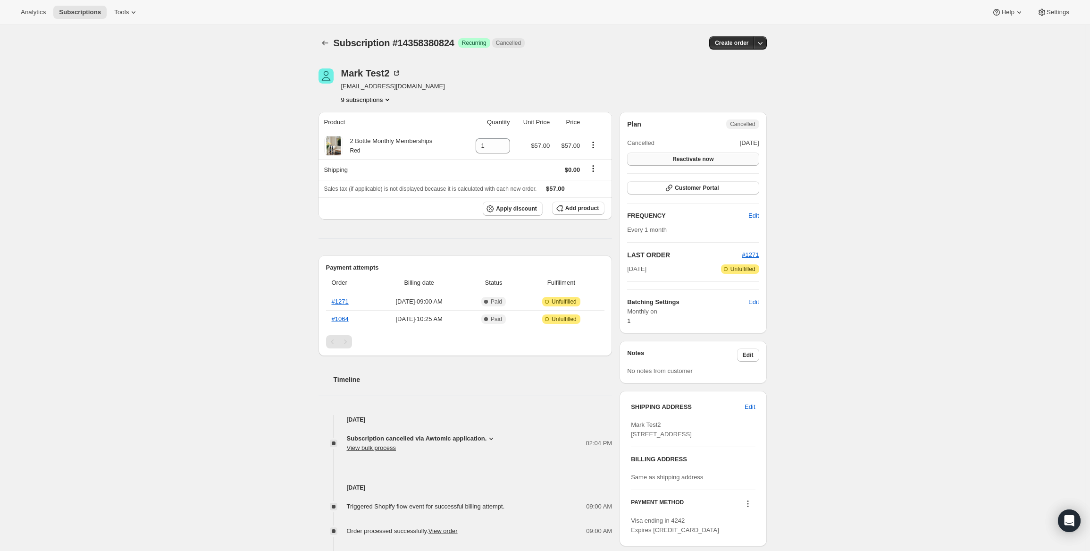
click at [734, 158] on button "Reactivate now" at bounding box center [693, 158] width 132 height 13
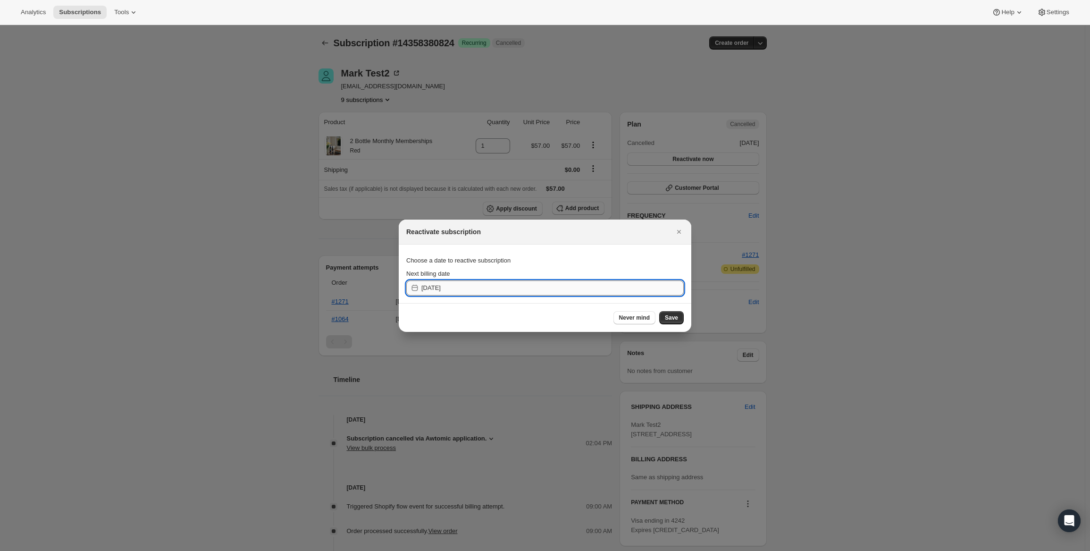
click at [627, 290] on input "2025-08-29" at bounding box center [553, 287] width 262 height 15
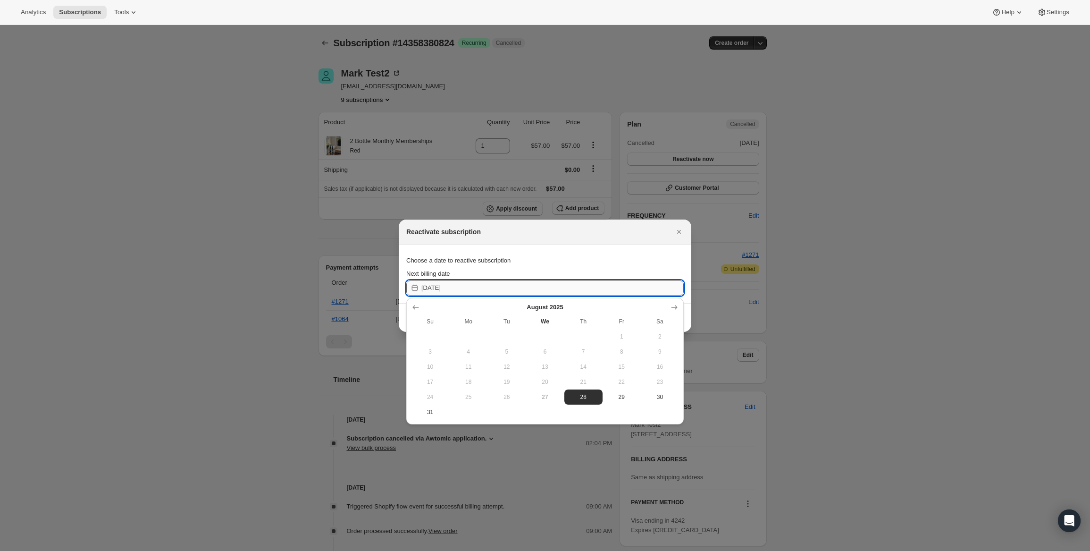
click at [627, 290] on input "2025-08-29" at bounding box center [553, 287] width 262 height 15
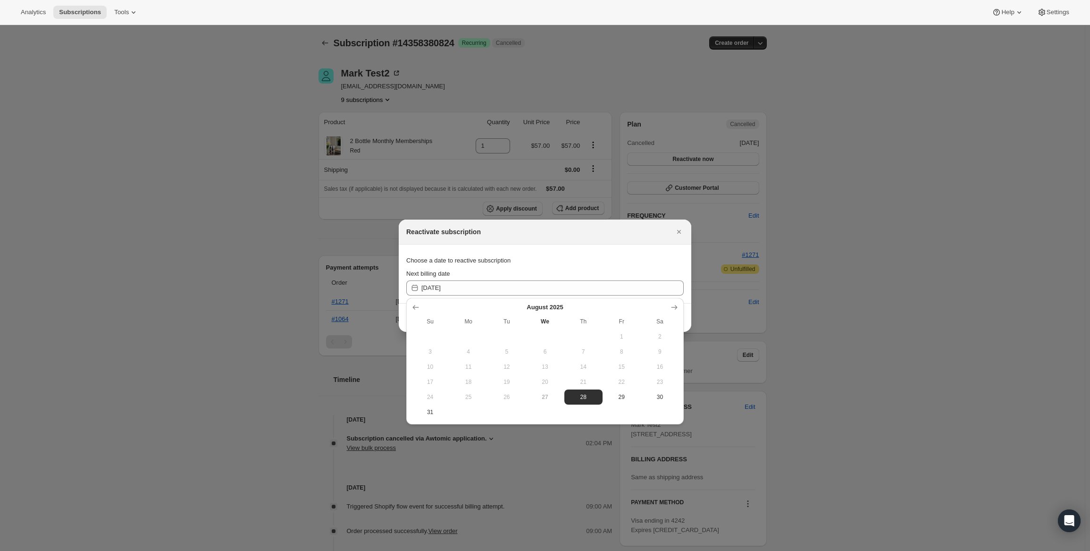
click at [668, 256] on div "Choose a date to reactive subscription" at bounding box center [545, 260] width 278 height 17
click at [581, 394] on span "28" at bounding box center [583, 397] width 31 height 8
type input "2025-08-28"
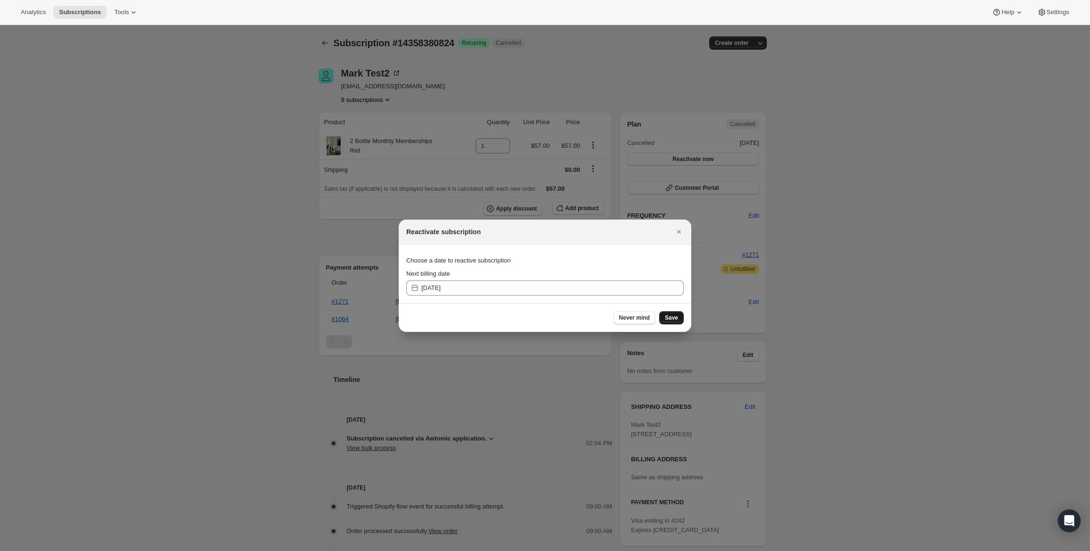
click at [665, 321] on button "Save" at bounding box center [671, 317] width 25 height 13
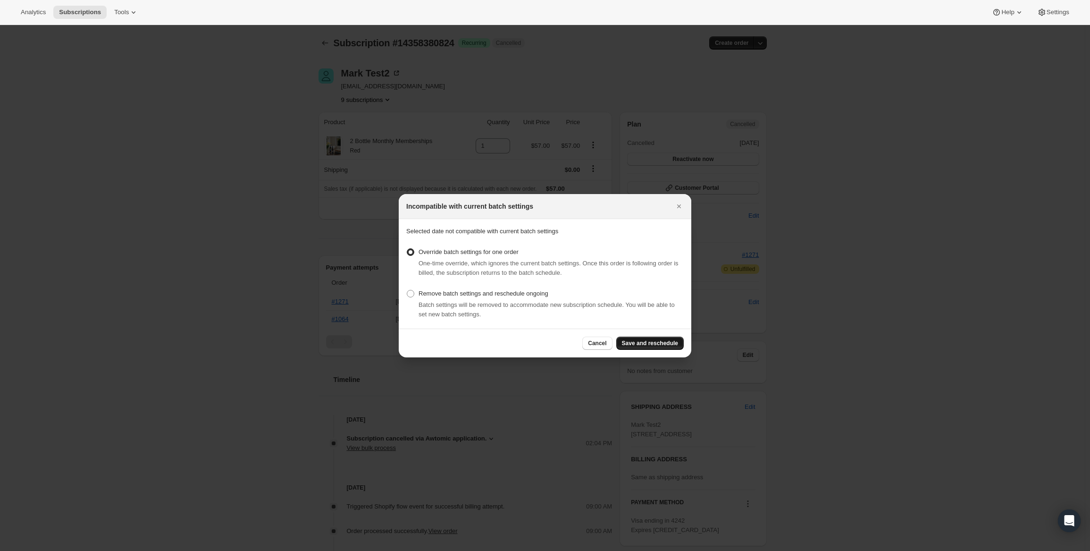
click at [651, 346] on button "Save and reschedule" at bounding box center [650, 343] width 68 height 13
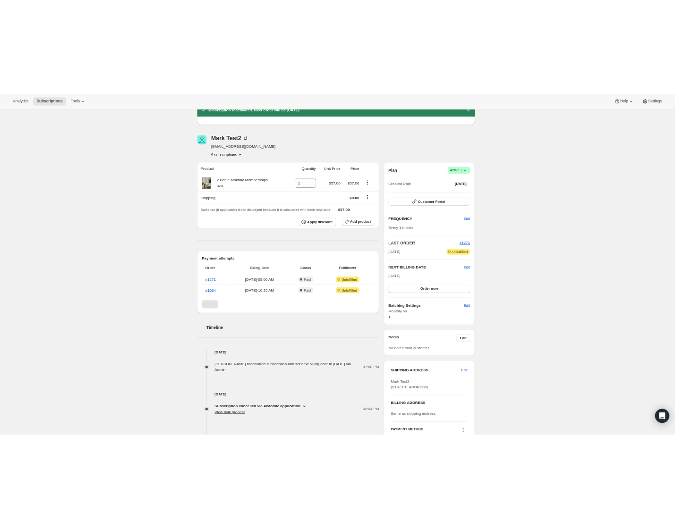
scroll to position [94, 0]
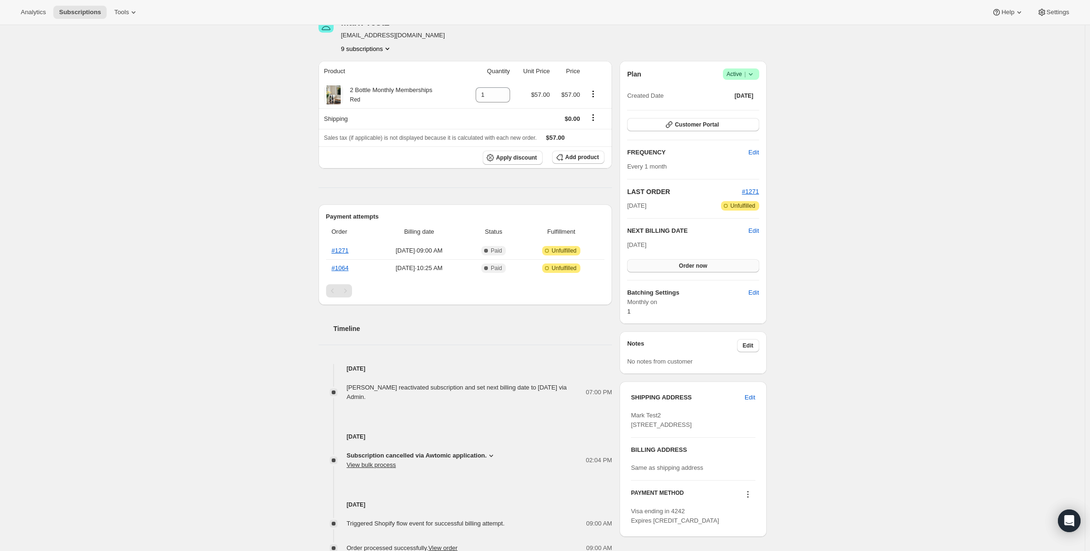
click at [722, 266] on button "Order now" at bounding box center [693, 265] width 132 height 13
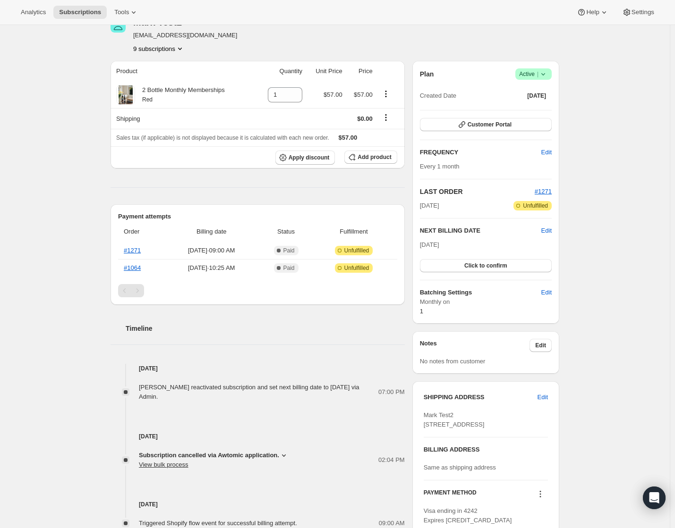
click at [600, 244] on div "Subscription #14358380824. This page is ready Subscription #14358380824 Success…" at bounding box center [334, 381] width 669 height 900
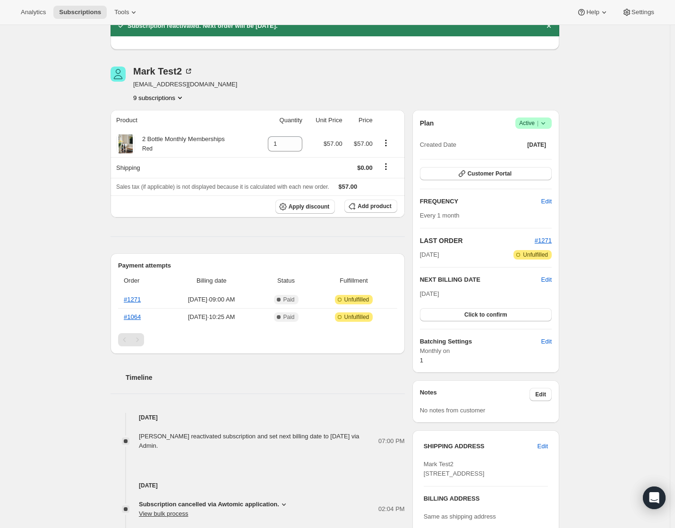
scroll to position [0, 0]
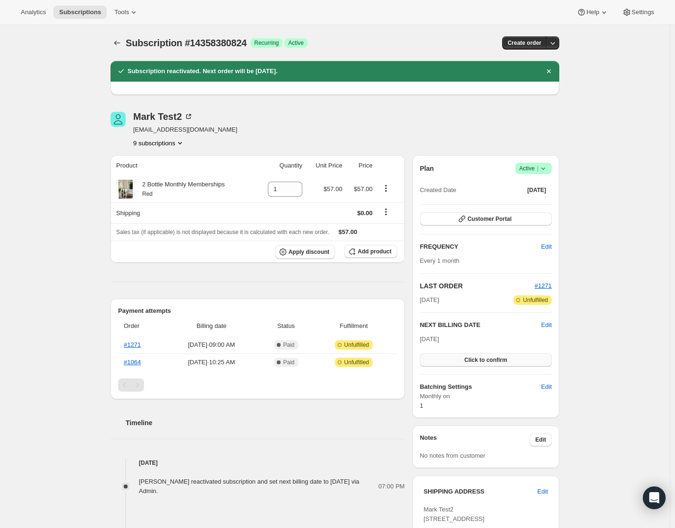
click at [525, 365] on button "Click to confirm" at bounding box center [486, 360] width 132 height 13
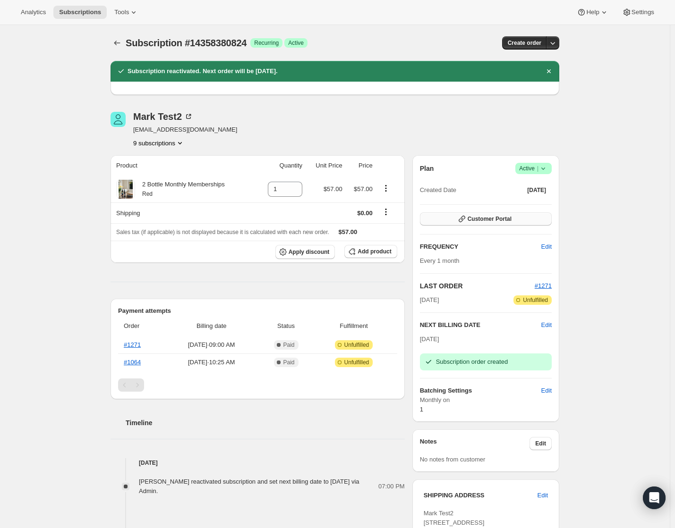
click at [532, 219] on button "Customer Portal" at bounding box center [486, 218] width 132 height 13
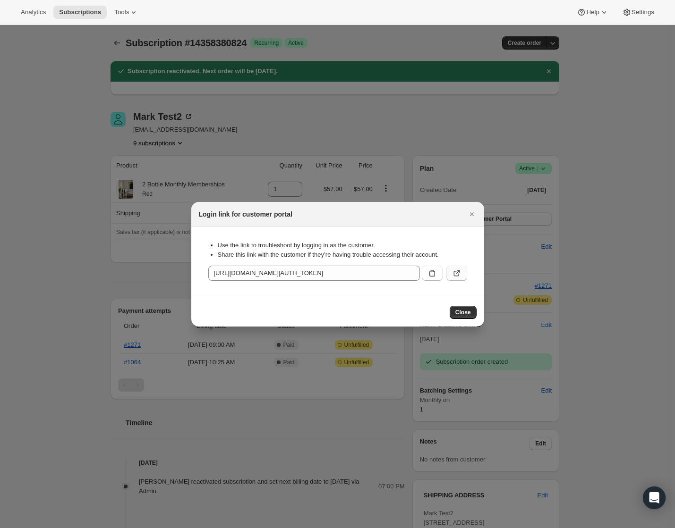
click at [460, 278] on button ":r2cc:" at bounding box center [456, 273] width 21 height 15
click at [472, 213] on icon "Close" at bounding box center [471, 214] width 4 height 4
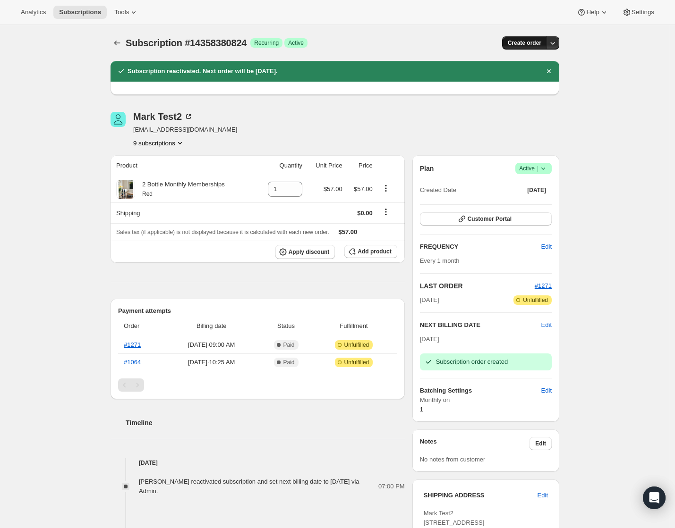
click at [532, 46] on span "Create order" at bounding box center [524, 43] width 34 height 8
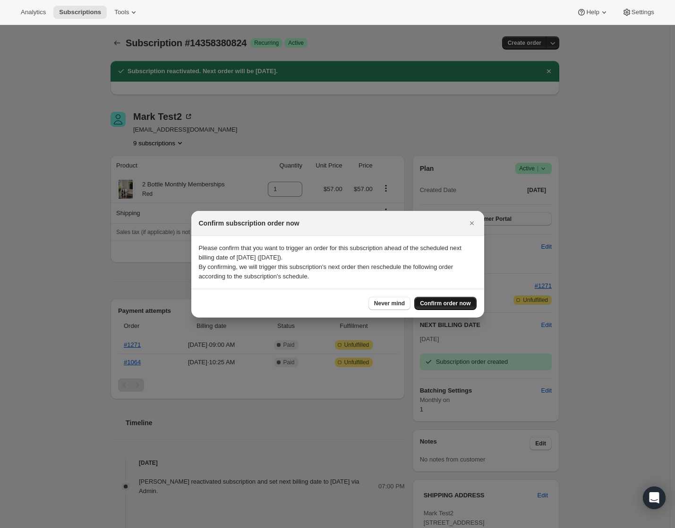
click at [438, 307] on button "Confirm order now" at bounding box center [445, 303] width 62 height 13
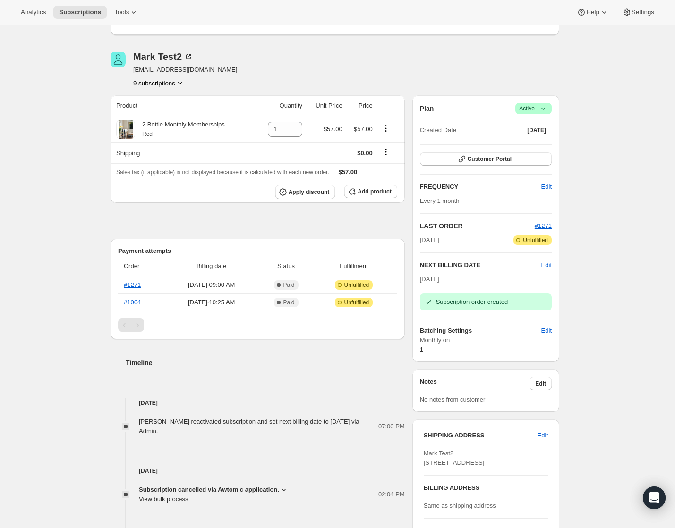
scroll to position [47, 0]
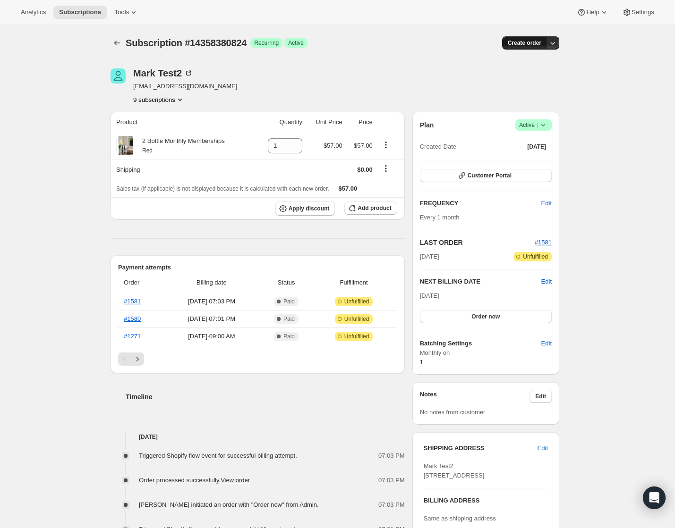
click at [526, 37] on button "Create order" at bounding box center [524, 42] width 45 height 13
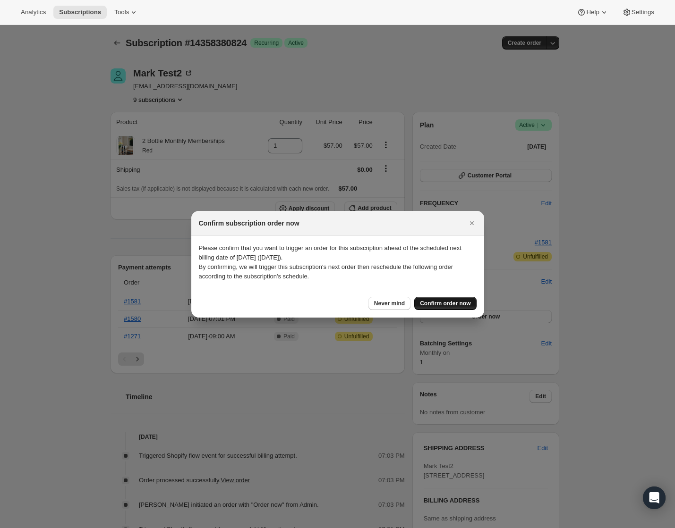
click at [440, 304] on span "Confirm order now" at bounding box center [445, 304] width 51 height 8
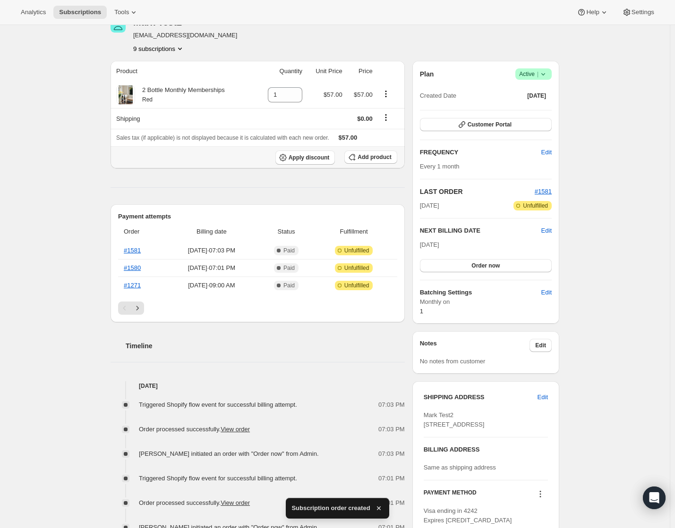
scroll to position [47, 0]
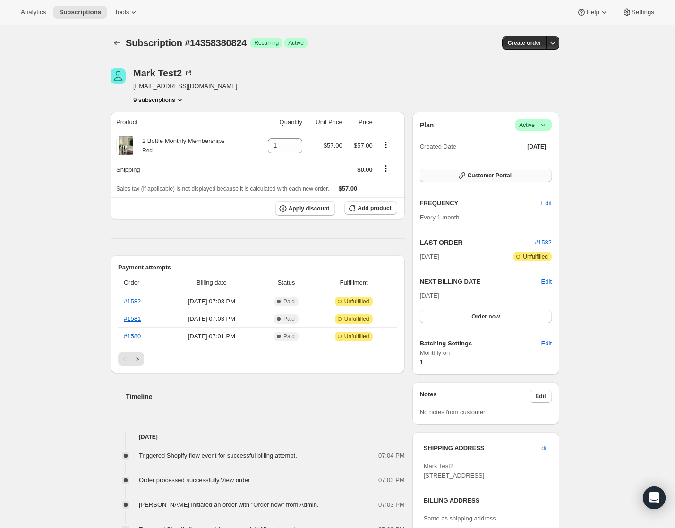
click at [479, 176] on span "Customer Portal" at bounding box center [489, 176] width 44 height 8
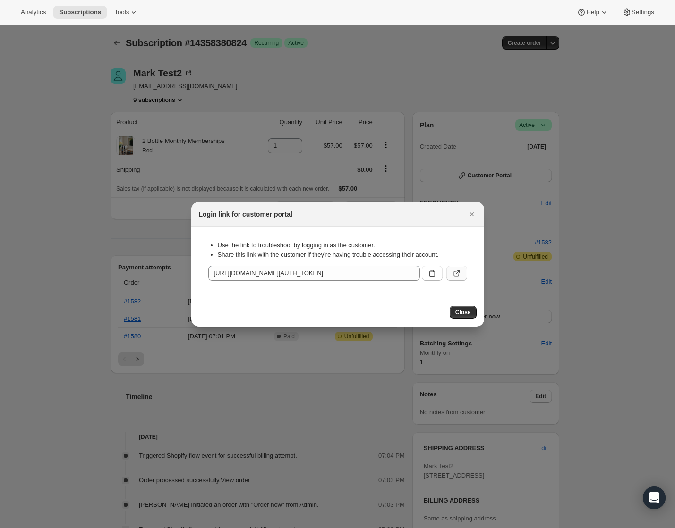
click at [460, 276] on icon ":r1g:" at bounding box center [456, 273] width 9 height 9
click at [466, 316] on button "Close" at bounding box center [462, 312] width 27 height 13
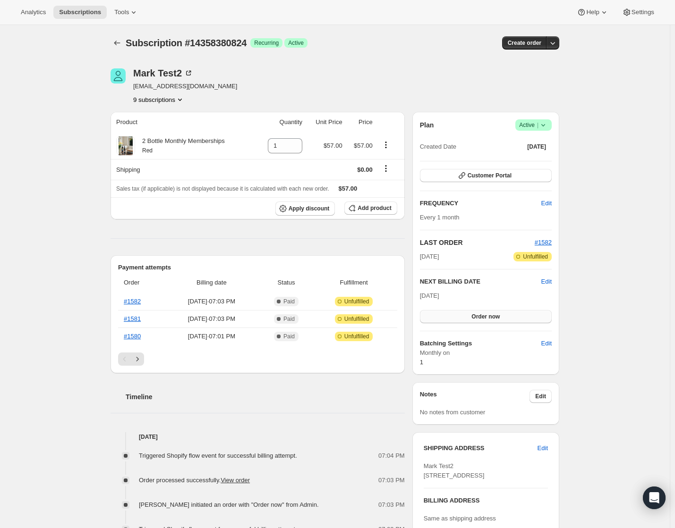
click at [515, 315] on button "Order now" at bounding box center [486, 316] width 132 height 13
click at [519, 317] on button "Click to confirm" at bounding box center [486, 316] width 132 height 13
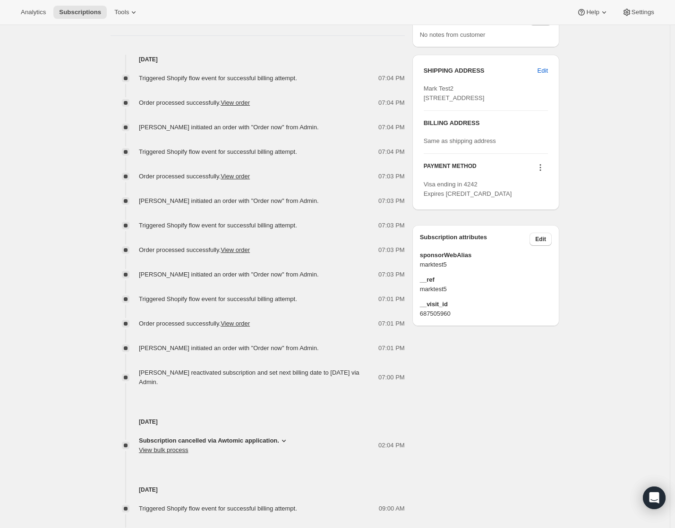
scroll to position [142, 0]
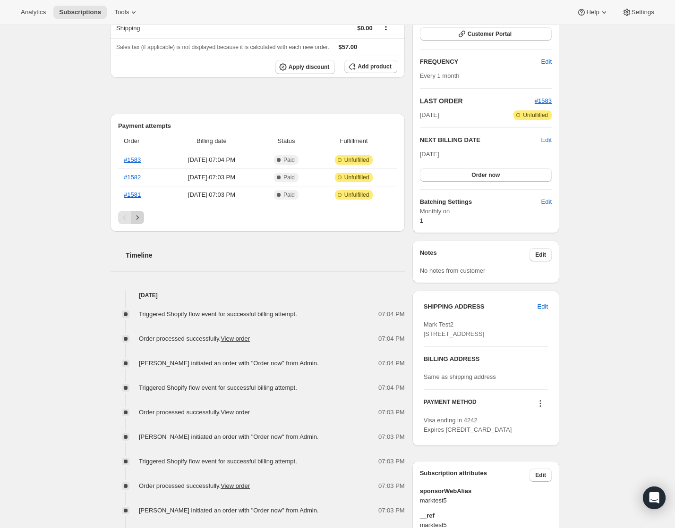
click at [138, 219] on icon "Next" at bounding box center [137, 217] width 9 height 9
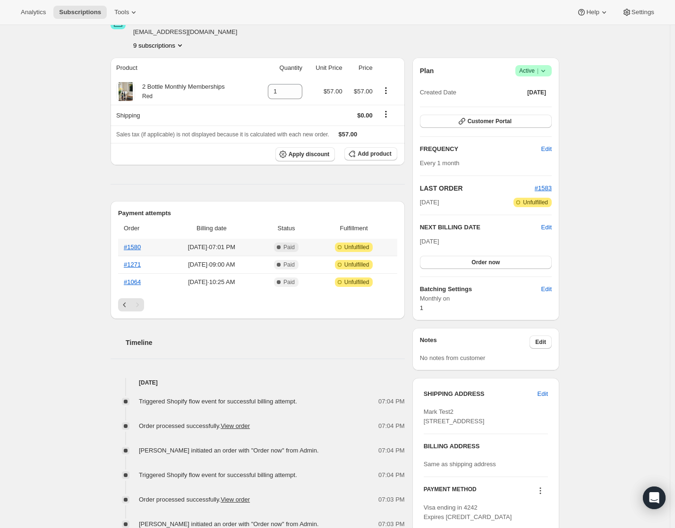
scroll to position [0, 0]
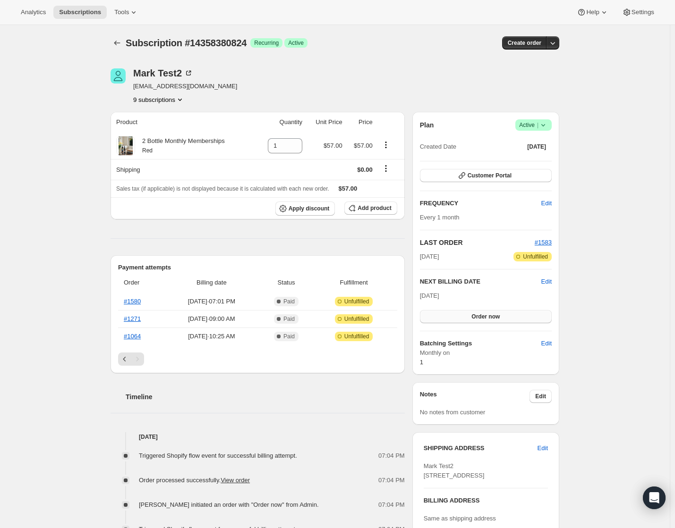
click at [499, 319] on span "Order now" at bounding box center [485, 317] width 28 height 8
click at [500, 319] on span "Click to confirm" at bounding box center [485, 317] width 43 height 8
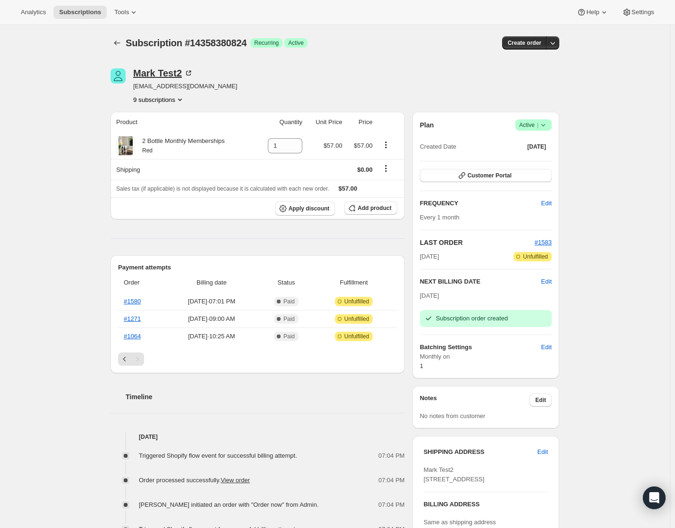
click at [182, 76] on div "Mark Test2" at bounding box center [163, 72] width 60 height 9
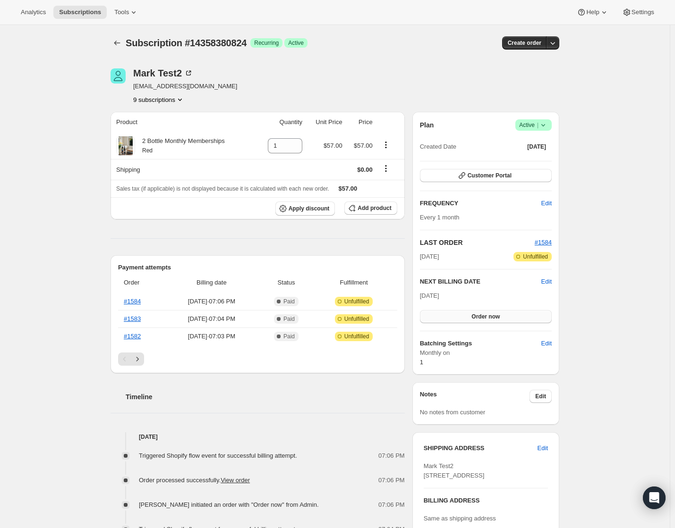
click at [510, 314] on button "Order now" at bounding box center [486, 316] width 132 height 13
click at [488, 320] on button "Click to confirm" at bounding box center [486, 316] width 132 height 13
click at [507, 316] on button "Order now" at bounding box center [486, 316] width 132 height 13
click at [507, 316] on span "Click to confirm" at bounding box center [485, 317] width 43 height 8
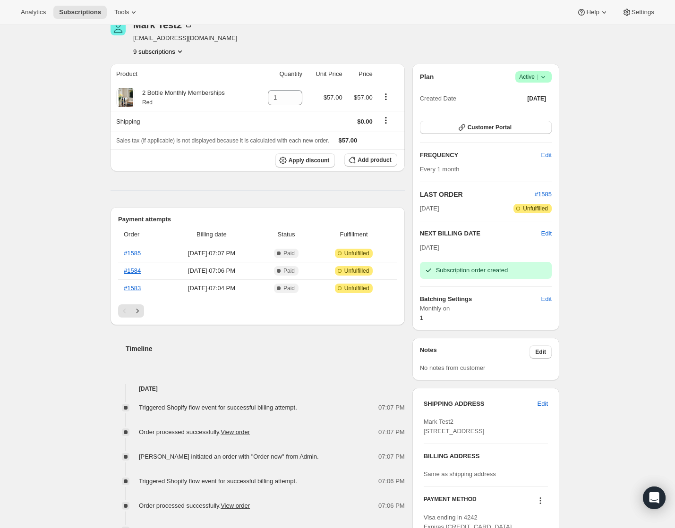
scroll to position [47, 0]
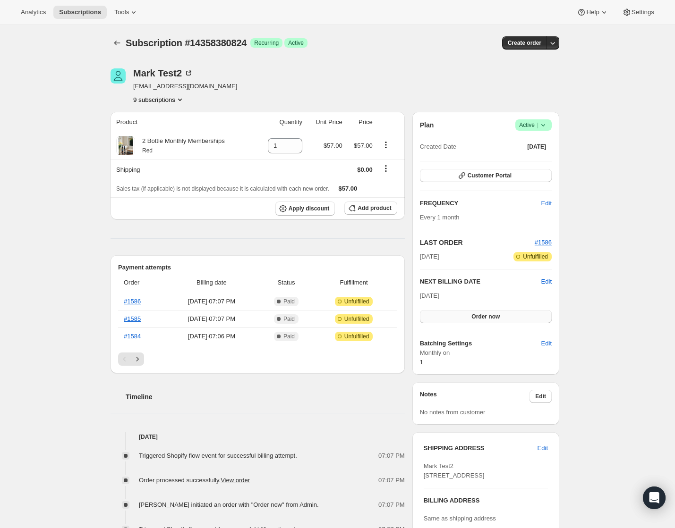
click at [499, 314] on span "Order now" at bounding box center [485, 317] width 28 height 8
click at [500, 314] on span "Click to confirm" at bounding box center [485, 317] width 43 height 8
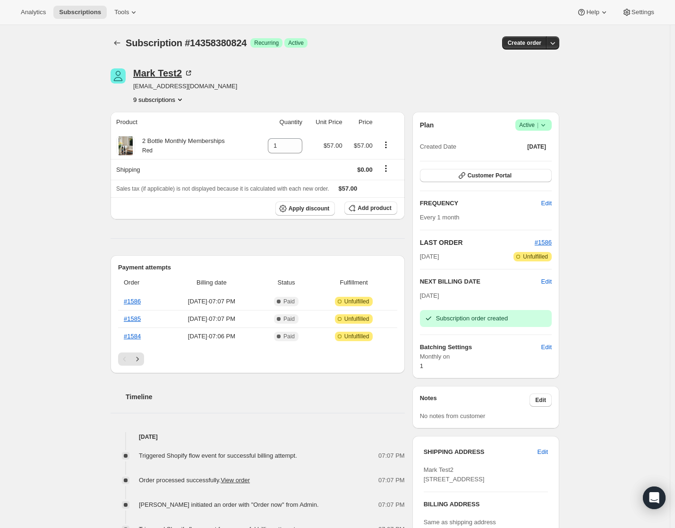
click at [169, 73] on div "Mark Test2" at bounding box center [163, 72] width 60 height 9
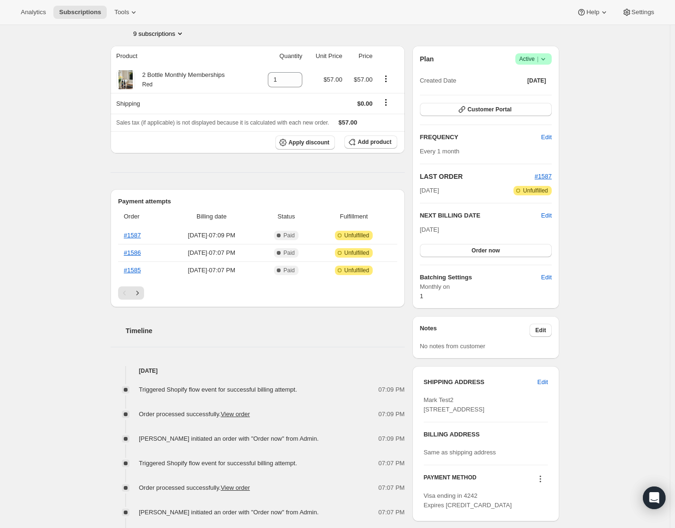
scroll to position [47, 0]
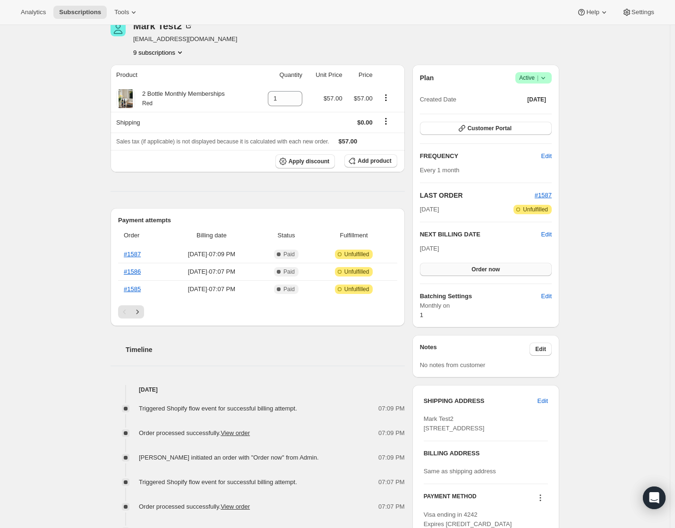
click at [483, 266] on span "Order now" at bounding box center [485, 270] width 28 height 8
click at [483, 266] on span "Click to confirm" at bounding box center [485, 270] width 43 height 8
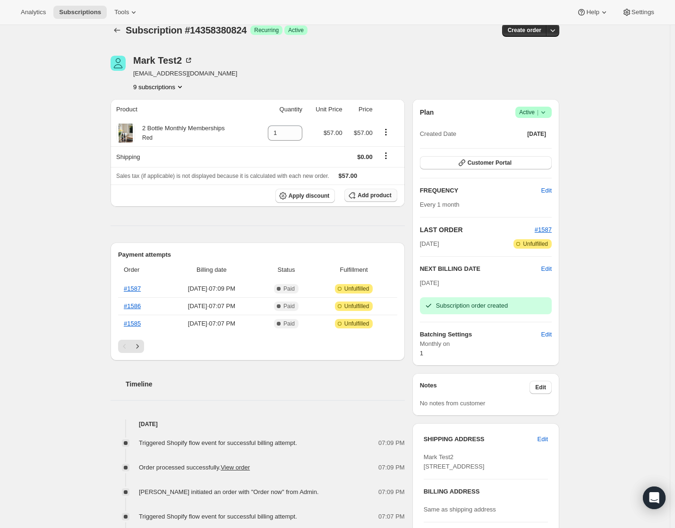
scroll to position [0, 0]
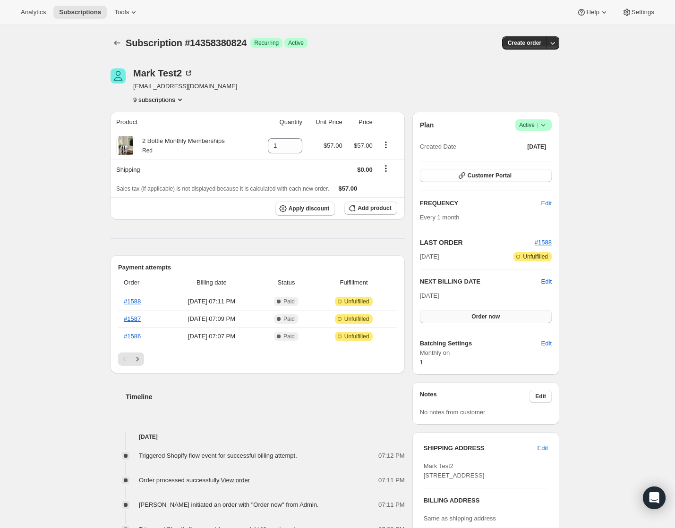
click at [515, 317] on button "Order now" at bounding box center [486, 316] width 132 height 13
click at [494, 313] on span "Click to confirm" at bounding box center [485, 317] width 43 height 8
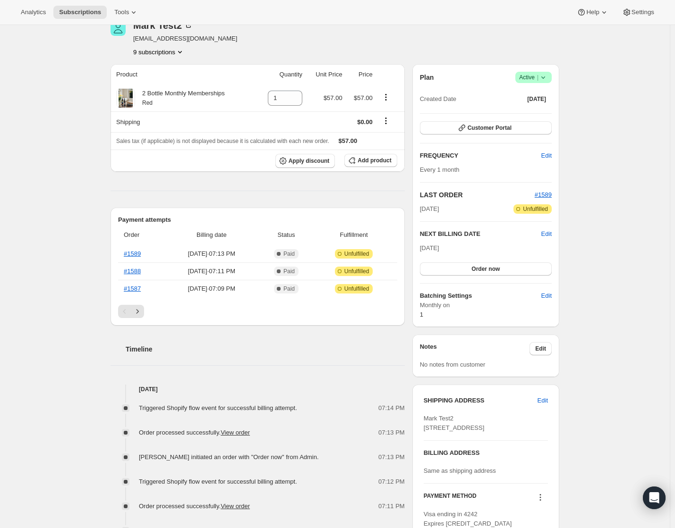
scroll to position [47, 0]
click at [446, 267] on button "Order now" at bounding box center [486, 269] width 132 height 13
click at [446, 267] on button "Click to confirm" at bounding box center [486, 269] width 132 height 13
